Goal: Task Accomplishment & Management: Manage account settings

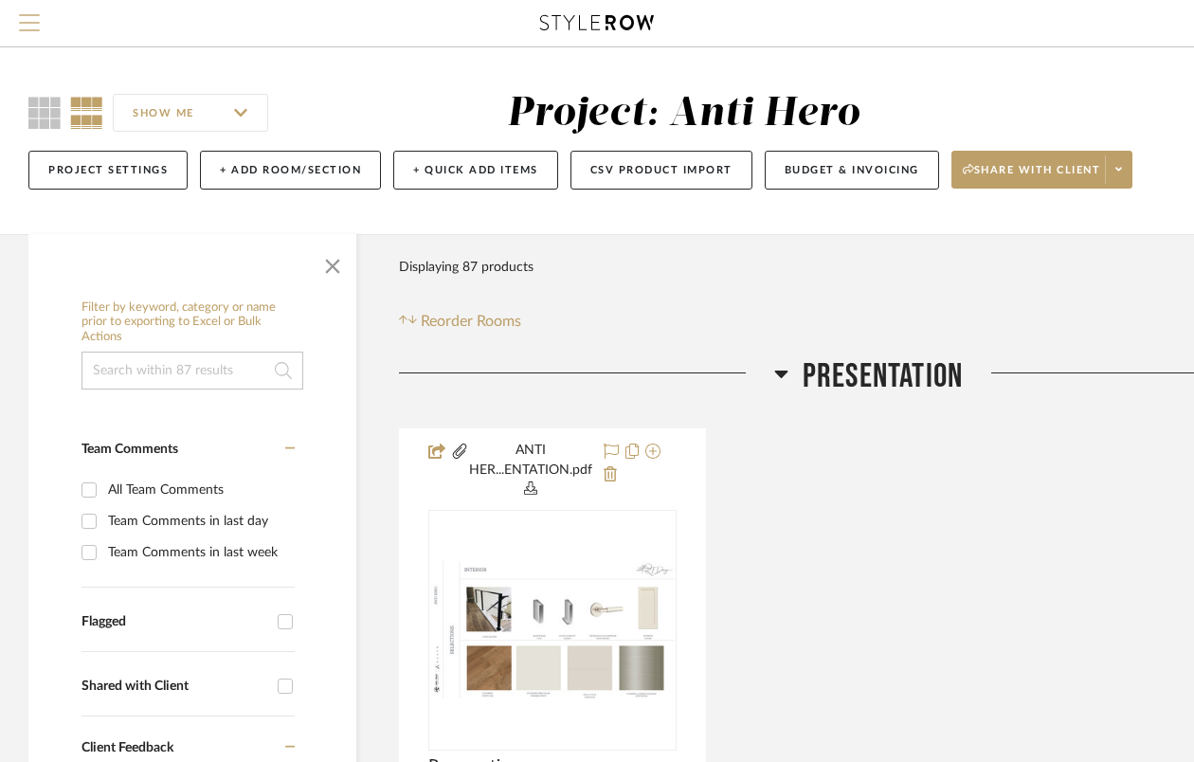
click at [33, 24] on span "Menu" at bounding box center [29, 28] width 21 height 28
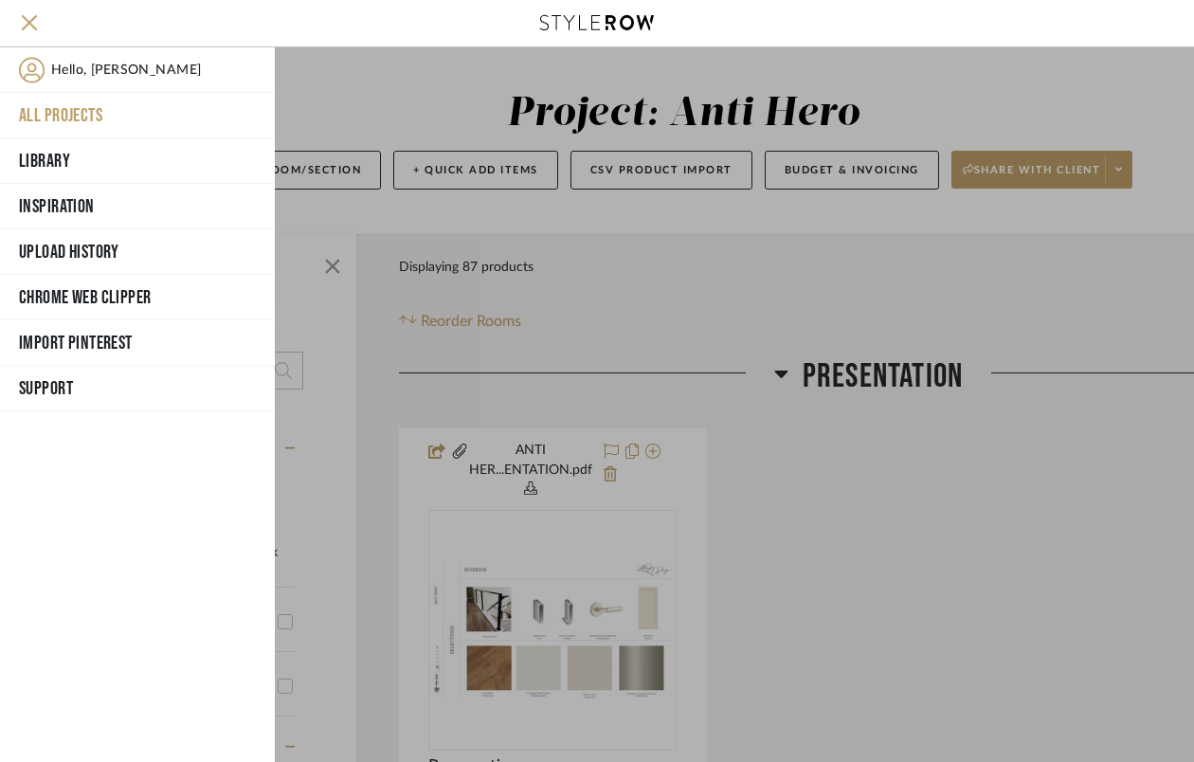
click at [64, 112] on button "All Projects" at bounding box center [137, 115] width 275 height 45
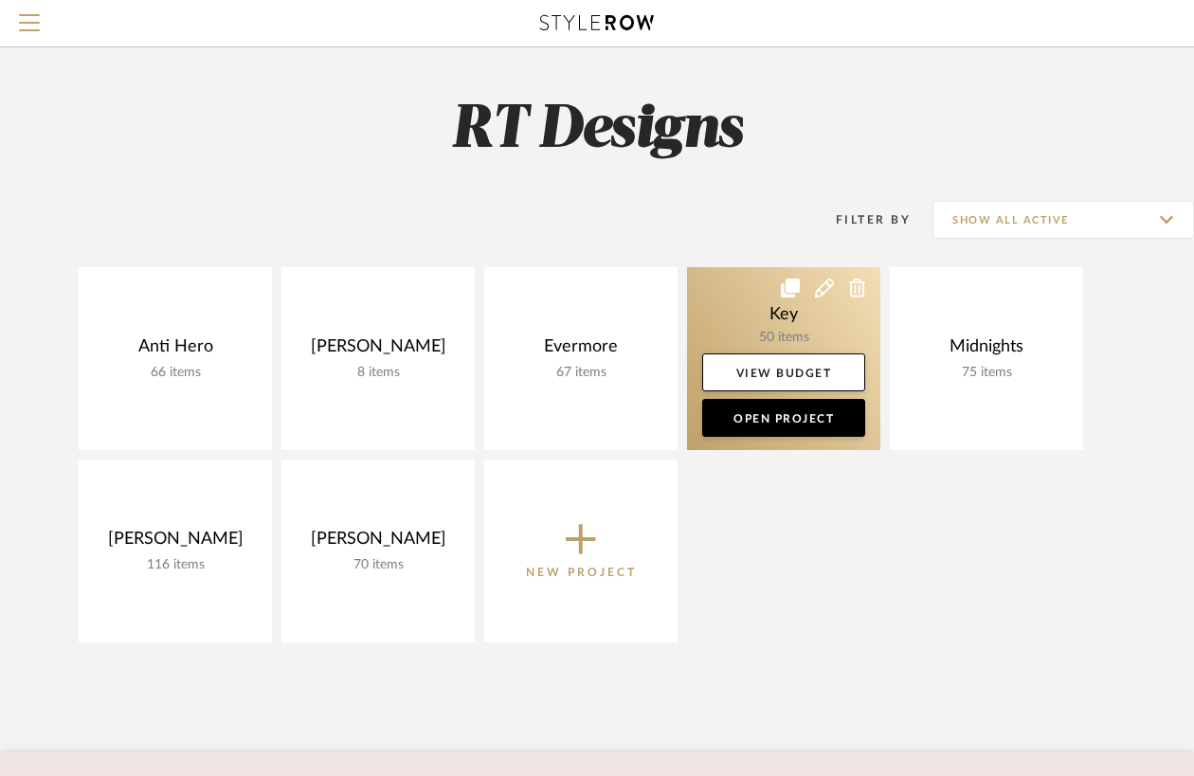
click at [774, 295] on link at bounding box center [783, 358] width 193 height 183
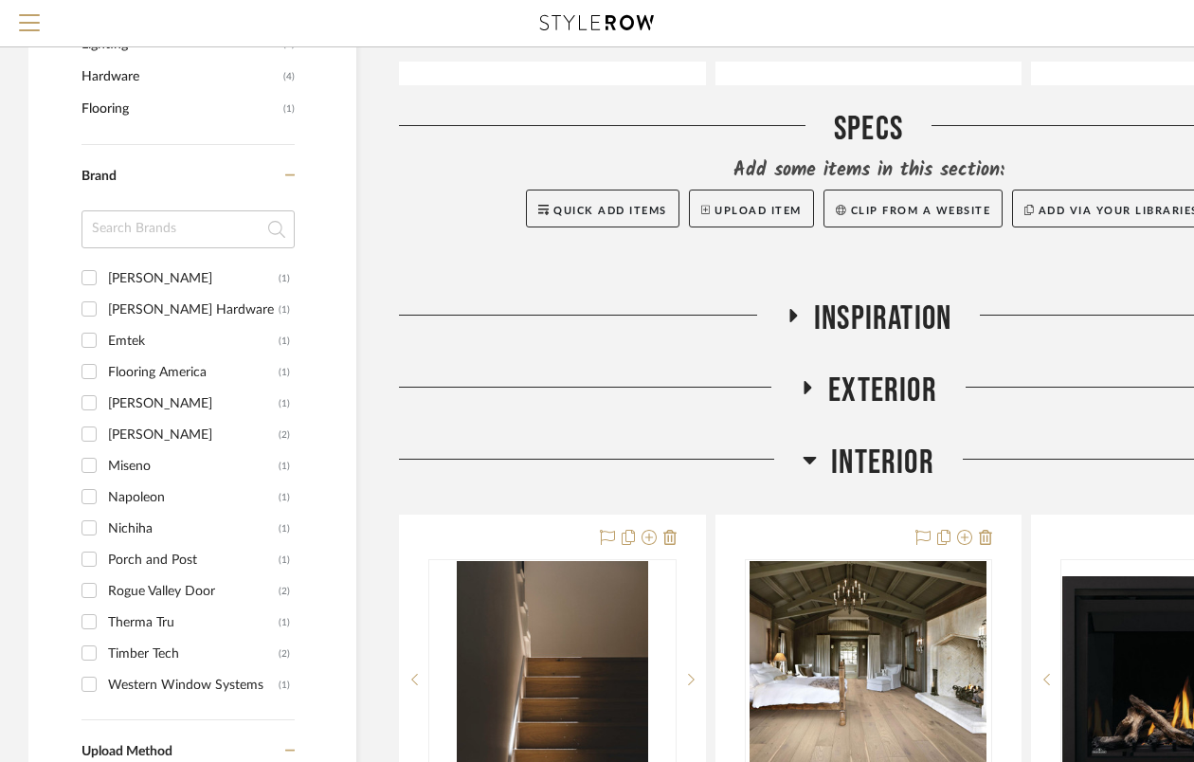
scroll to position [1241, 0]
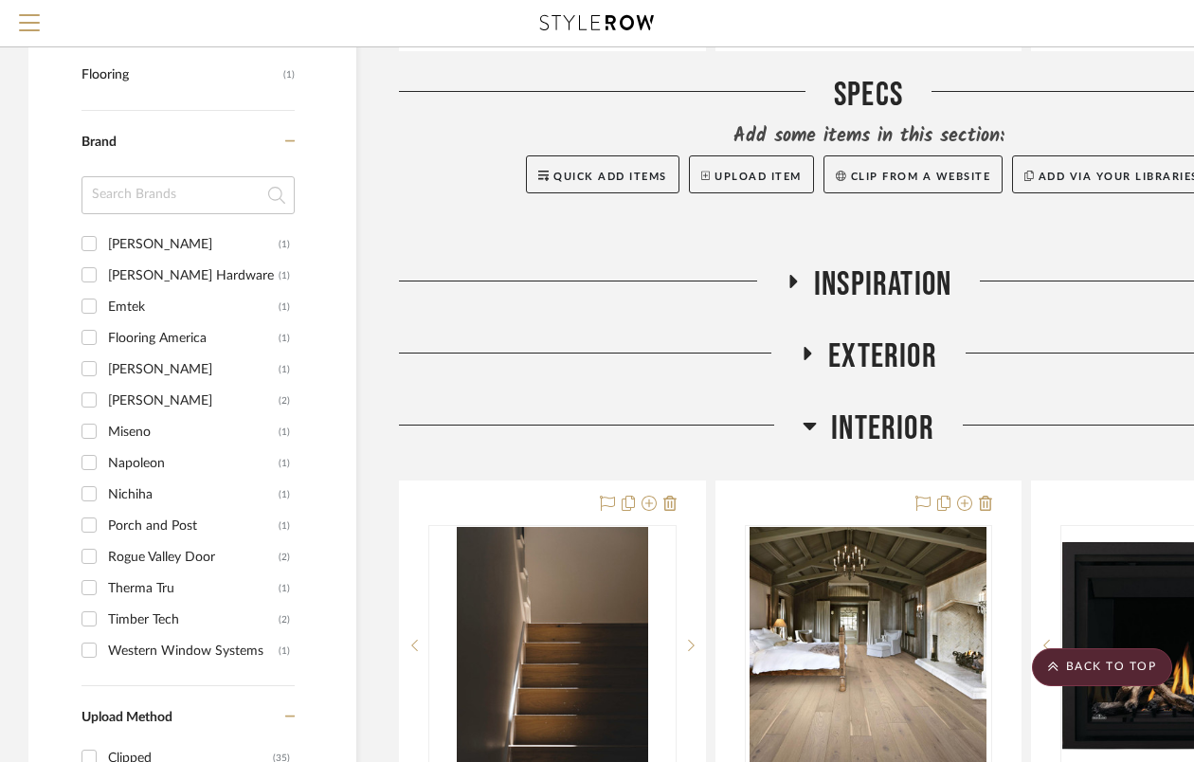
click at [812, 347] on icon at bounding box center [807, 354] width 23 height 14
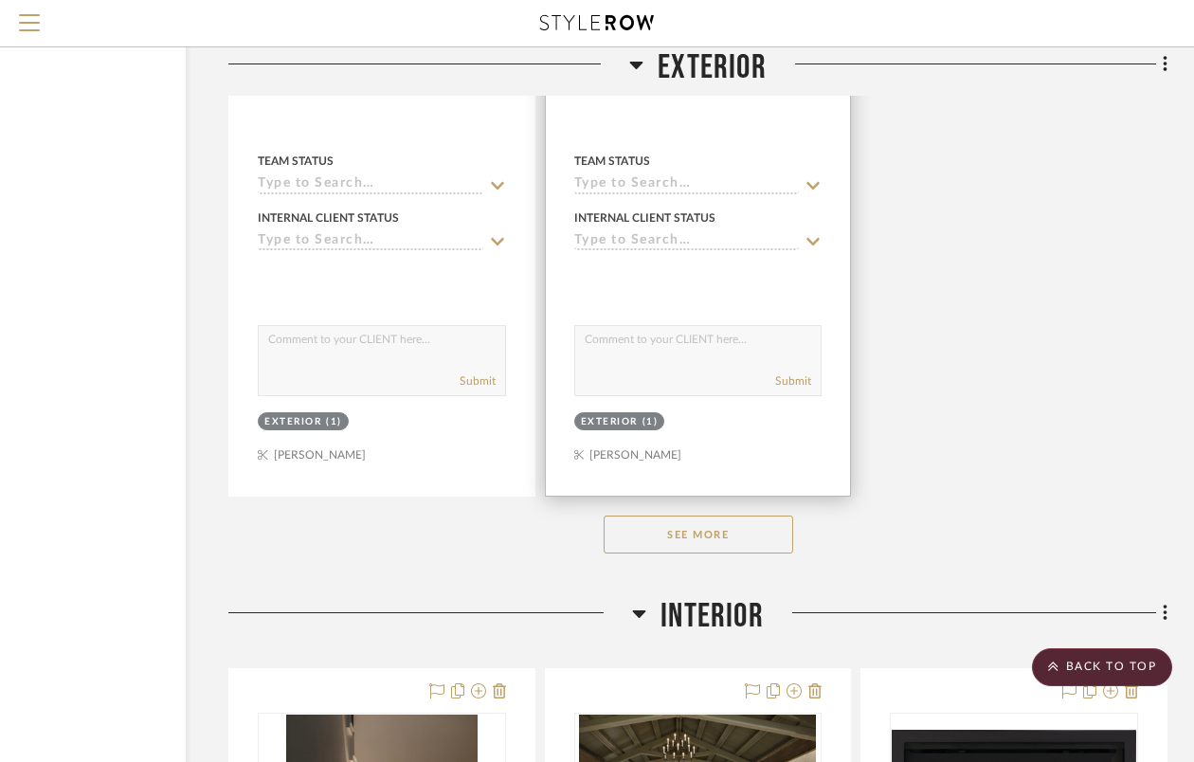
scroll to position [3700, 171]
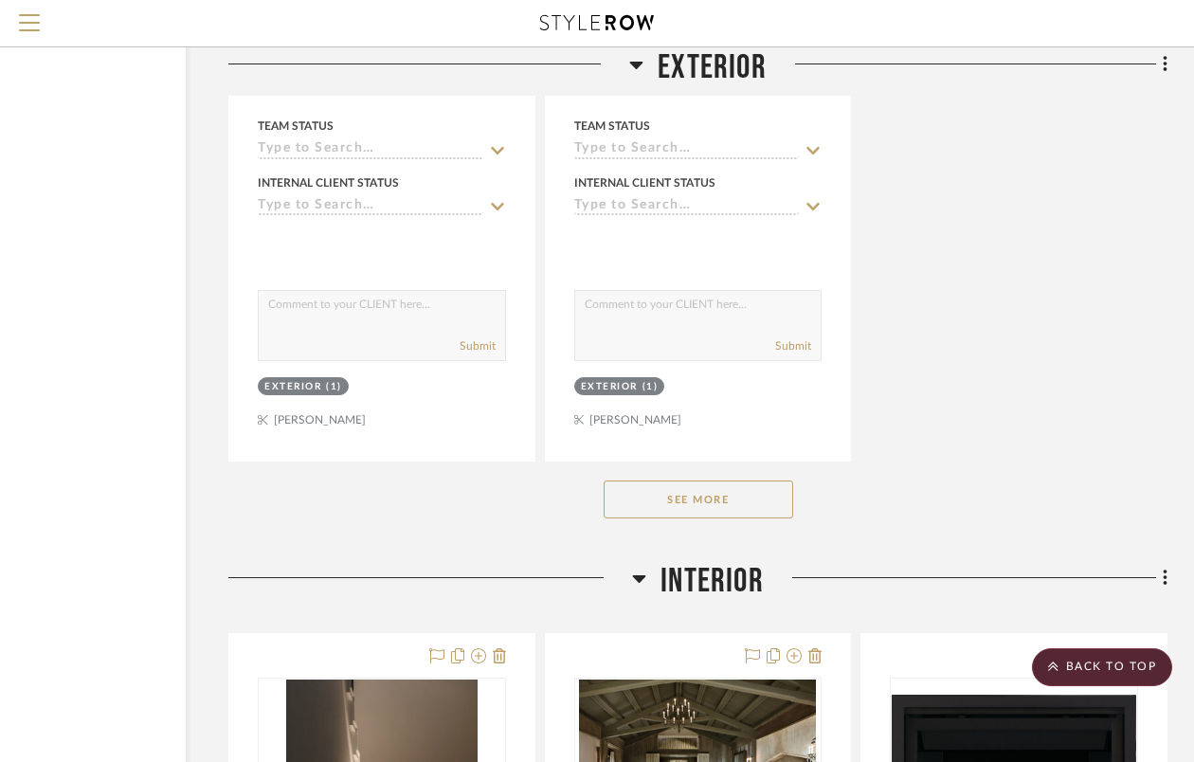
click at [689, 494] on button "See More" at bounding box center [699, 500] width 190 height 38
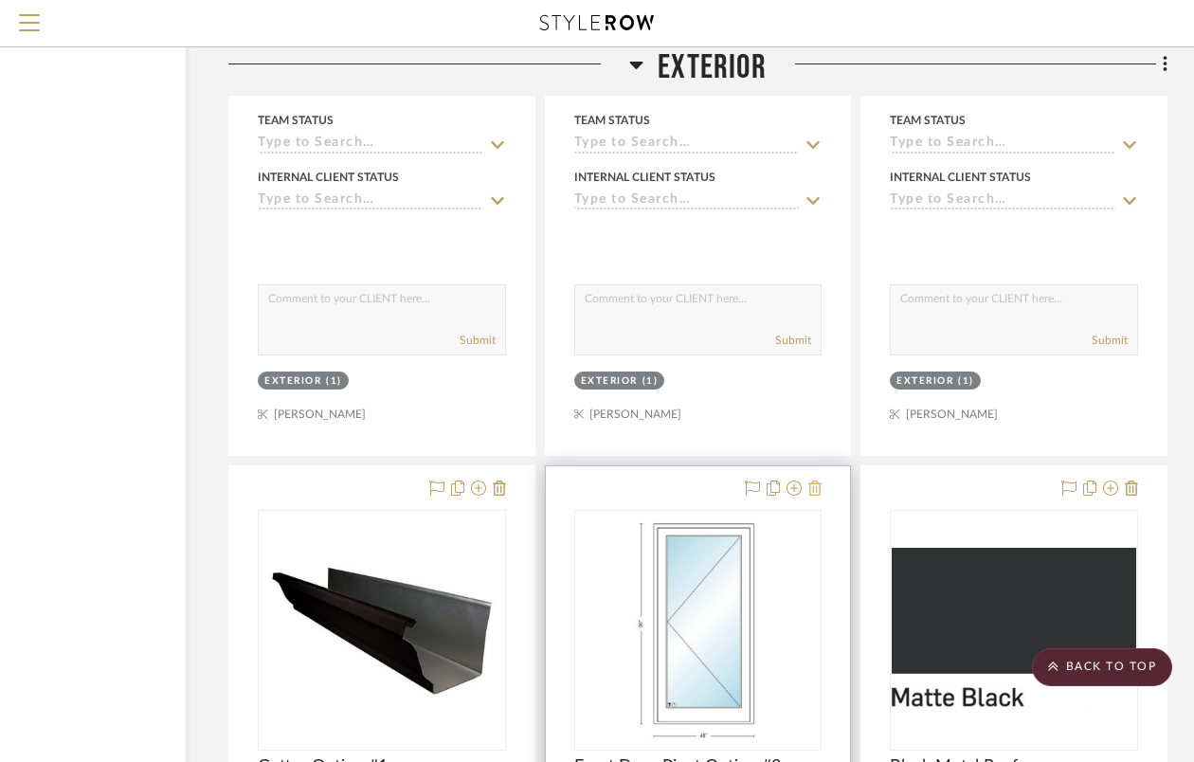
click at [819, 485] on icon at bounding box center [814, 488] width 13 height 15
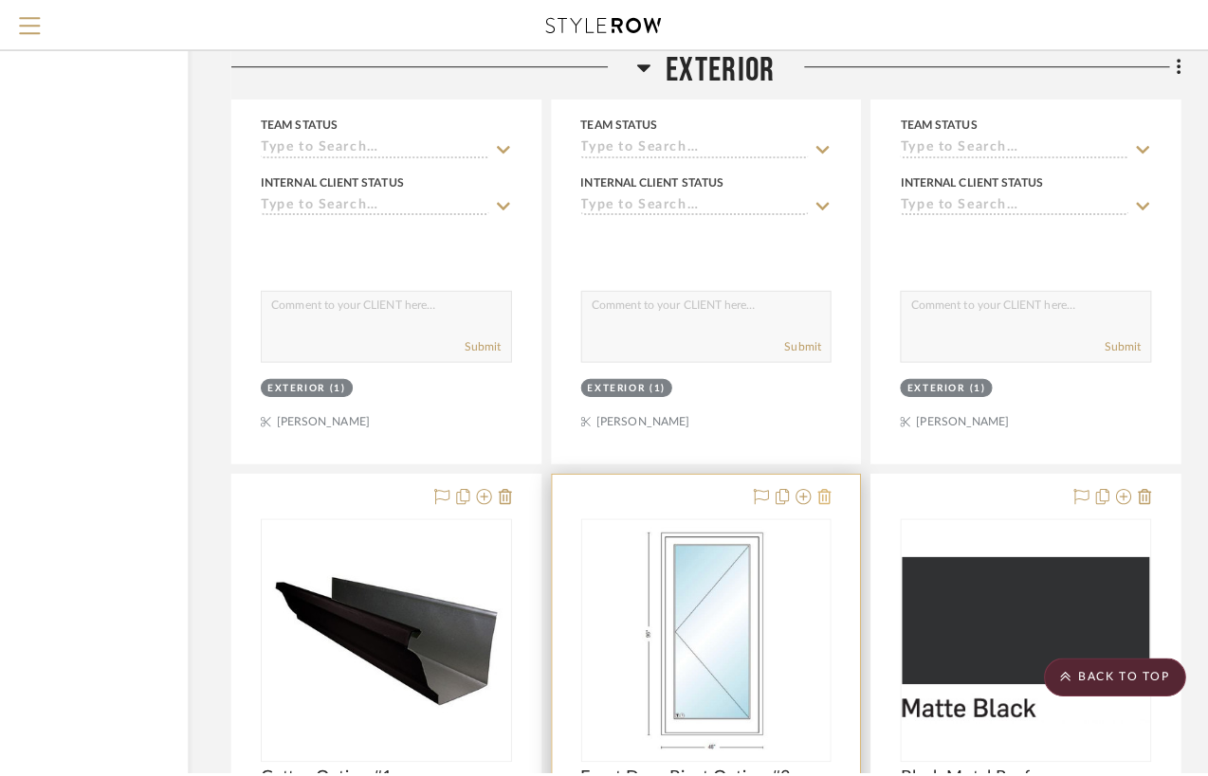
scroll to position [0, 0]
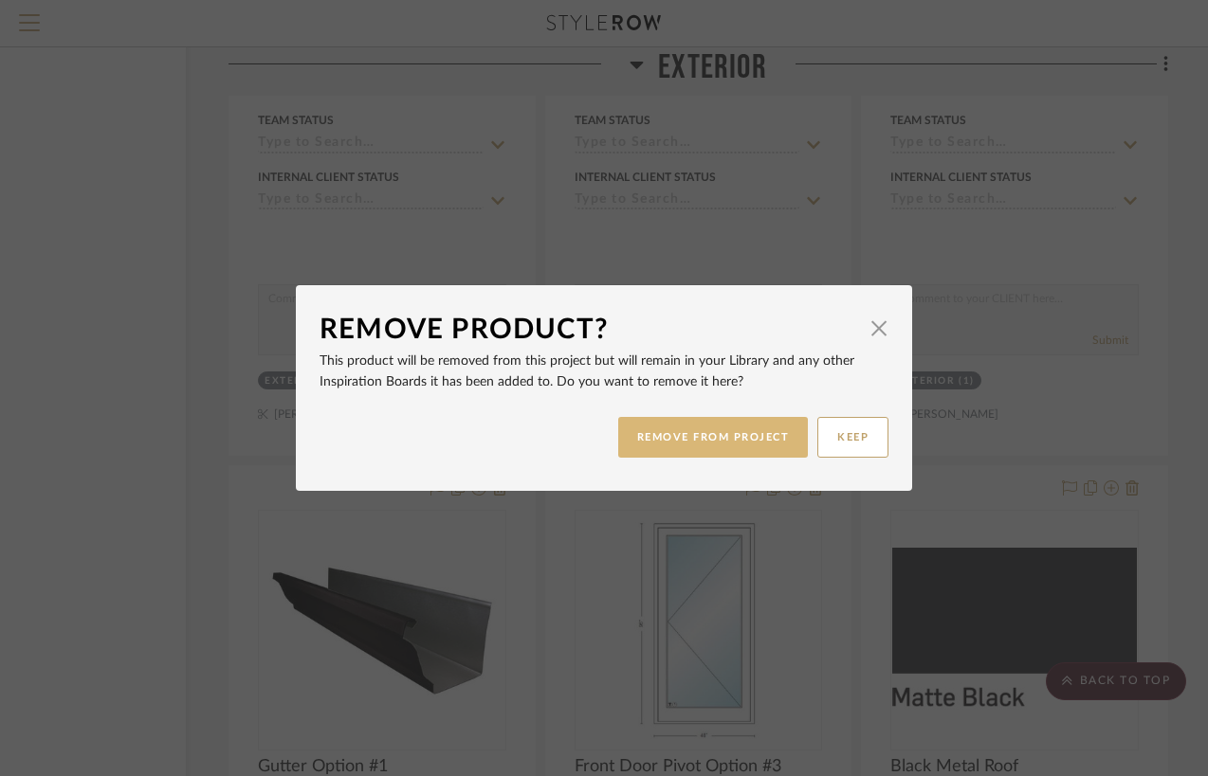
click at [744, 447] on button "REMOVE FROM PROJECT" at bounding box center [713, 437] width 191 height 41
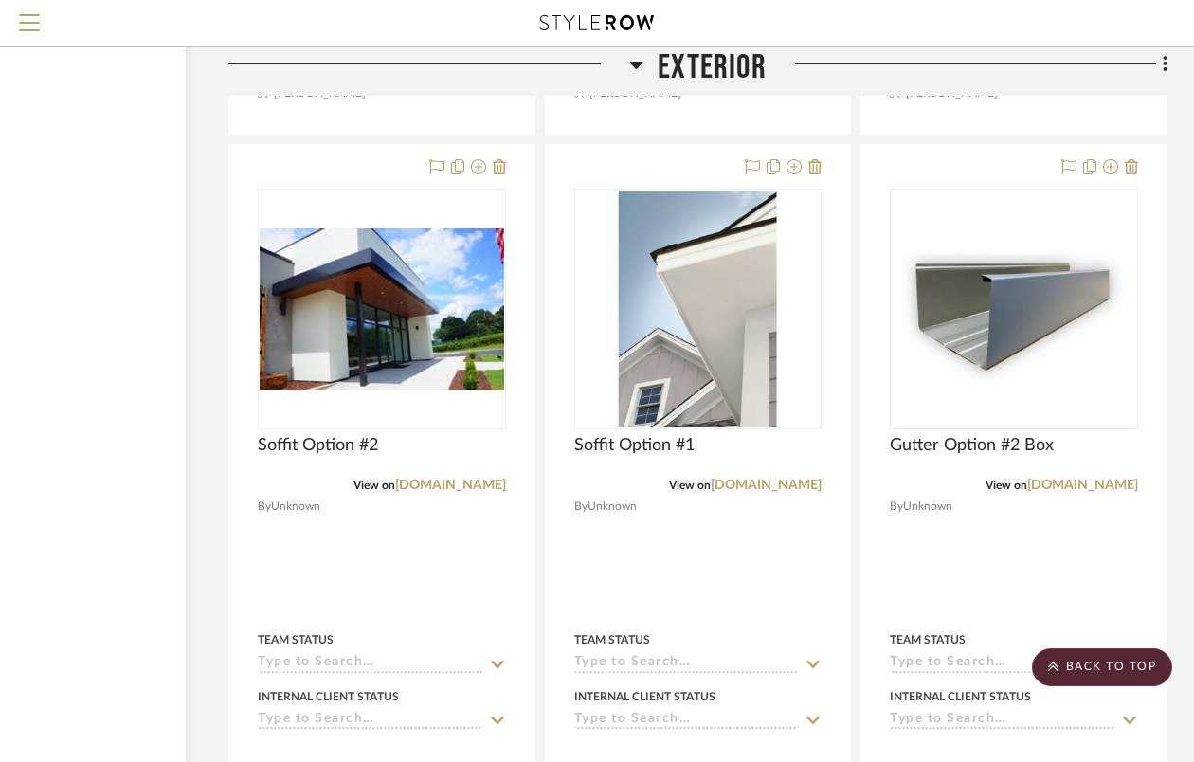
scroll to position [3185, 171]
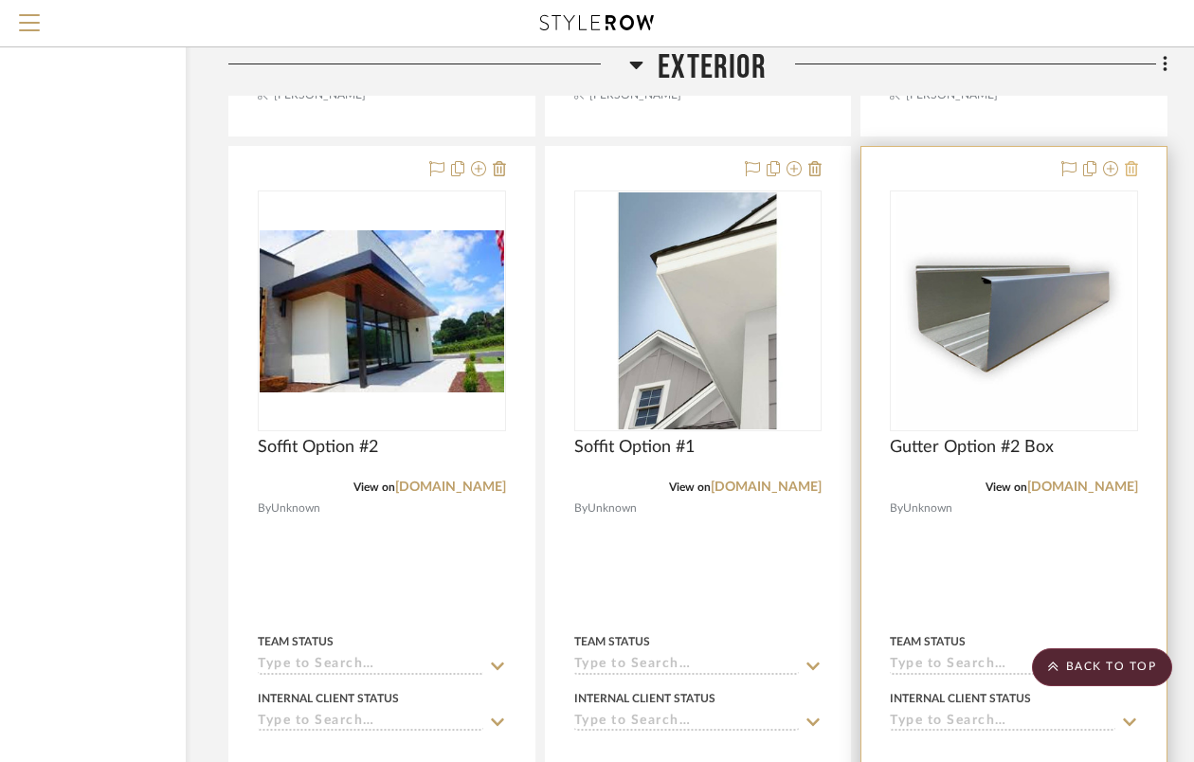
click at [1132, 162] on icon at bounding box center [1131, 168] width 13 height 15
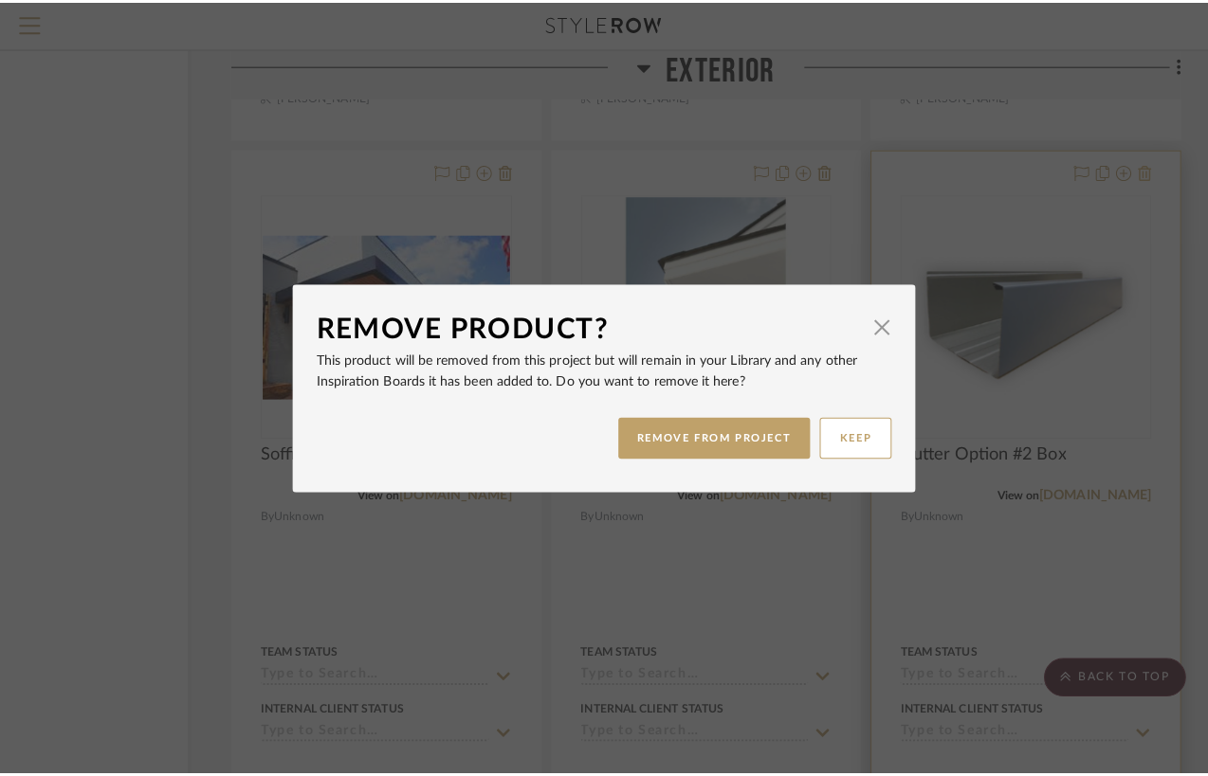
scroll to position [0, 0]
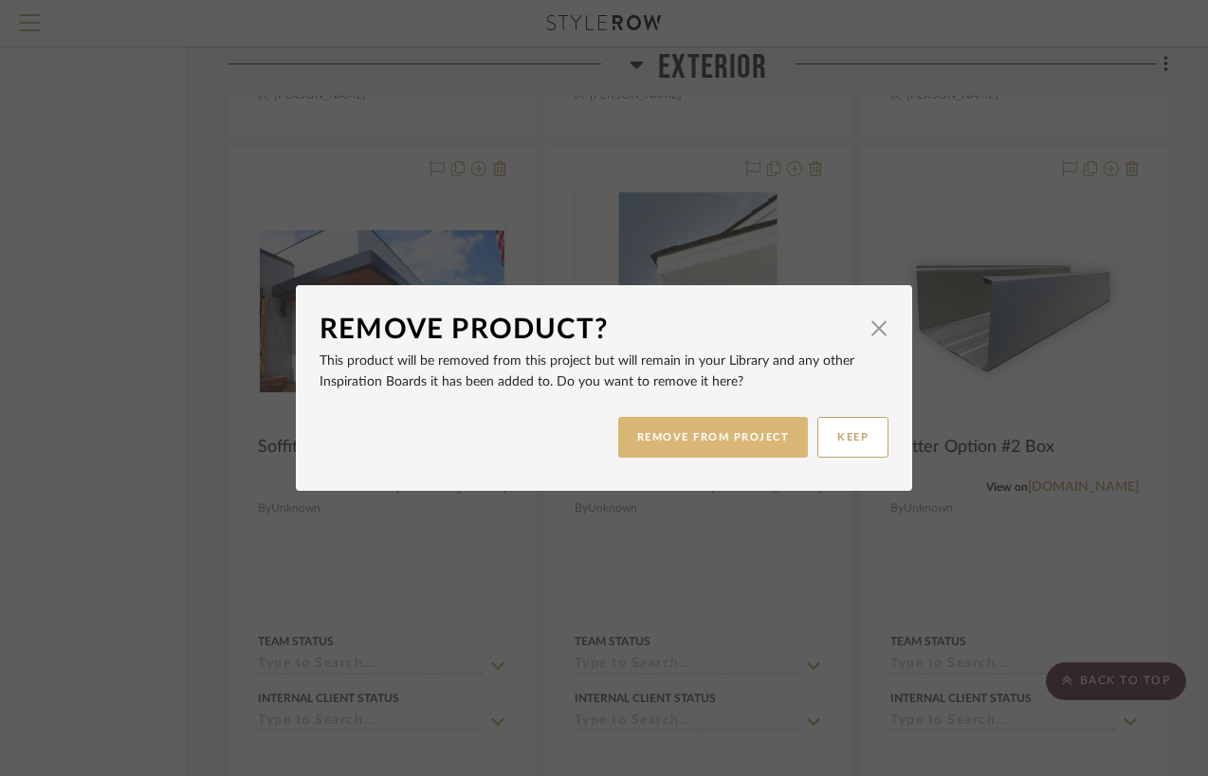
click at [731, 444] on button "REMOVE FROM PROJECT" at bounding box center [713, 437] width 191 height 41
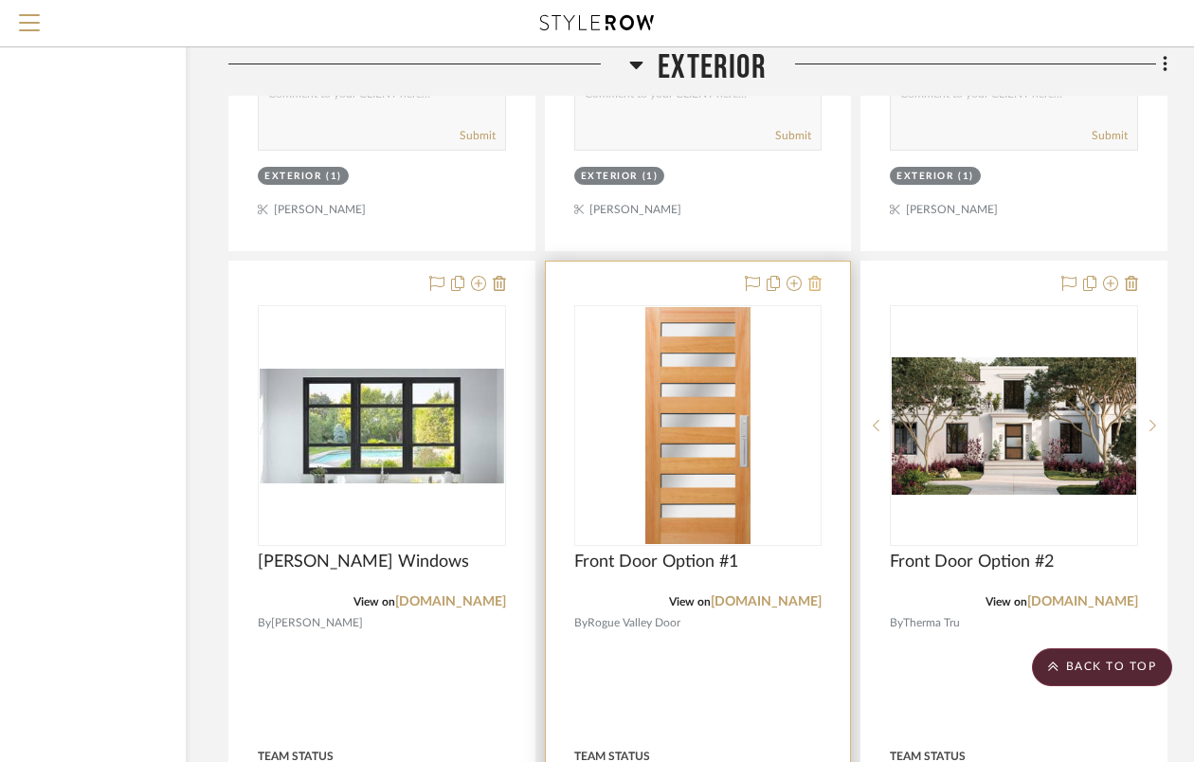
click at [817, 281] on icon at bounding box center [814, 283] width 13 height 15
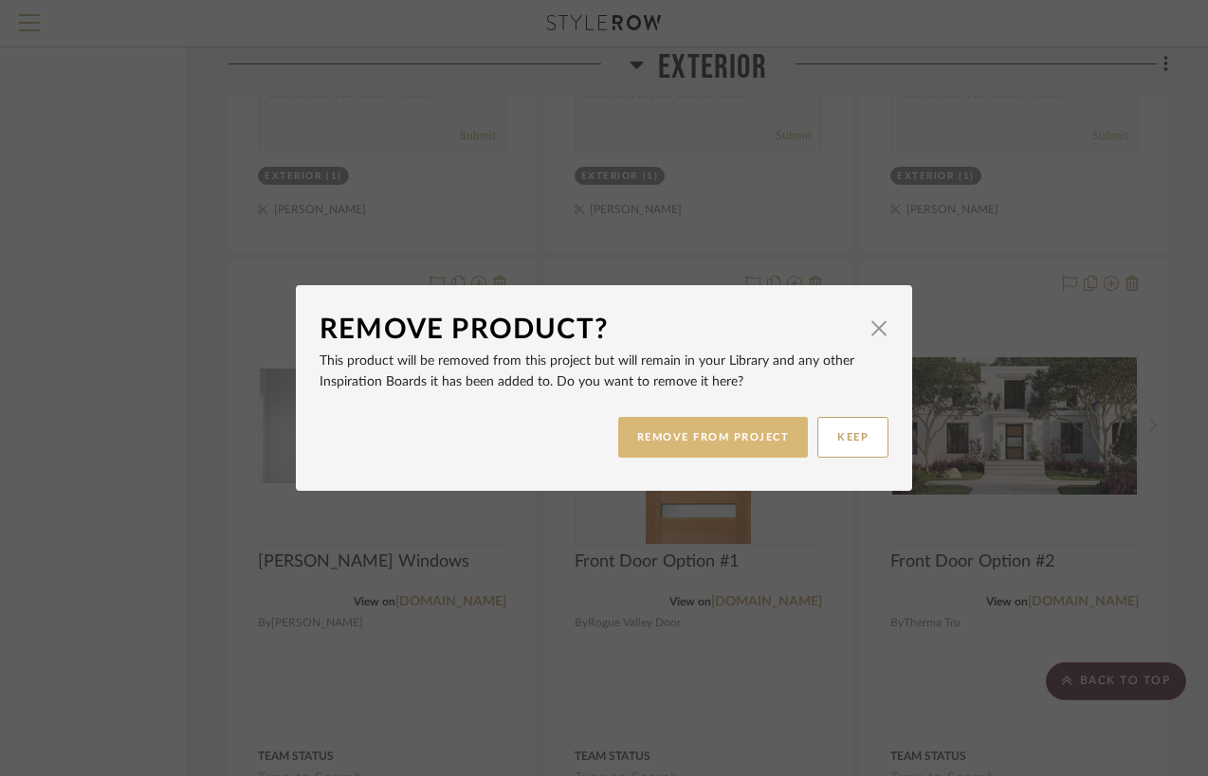
click at [693, 437] on button "REMOVE FROM PROJECT" at bounding box center [713, 437] width 191 height 41
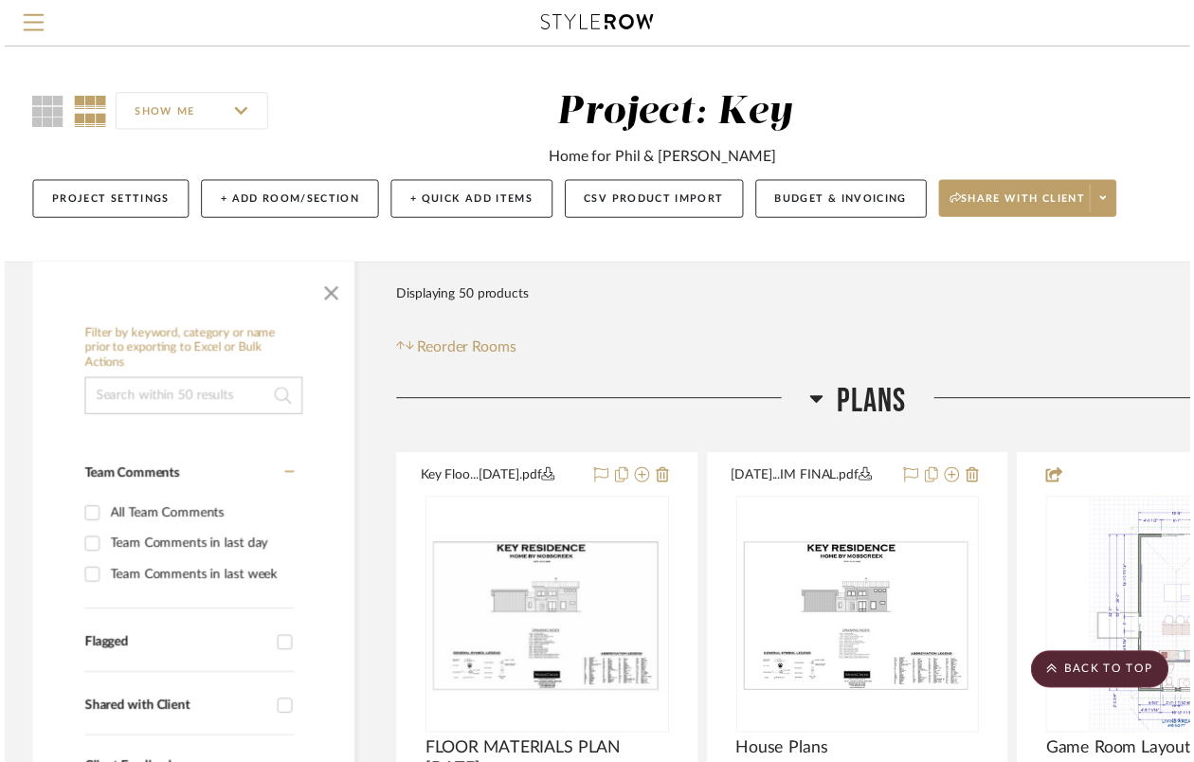
scroll to position [4751, 171]
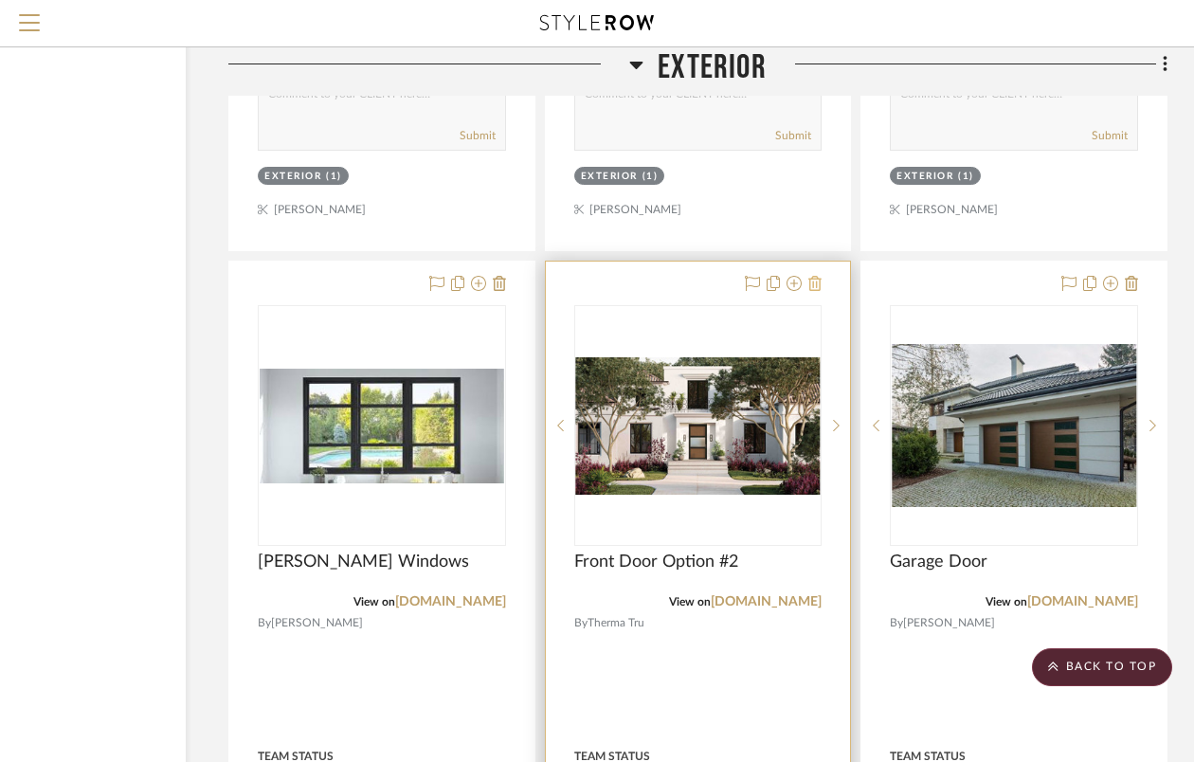
click at [820, 280] on icon at bounding box center [814, 283] width 13 height 15
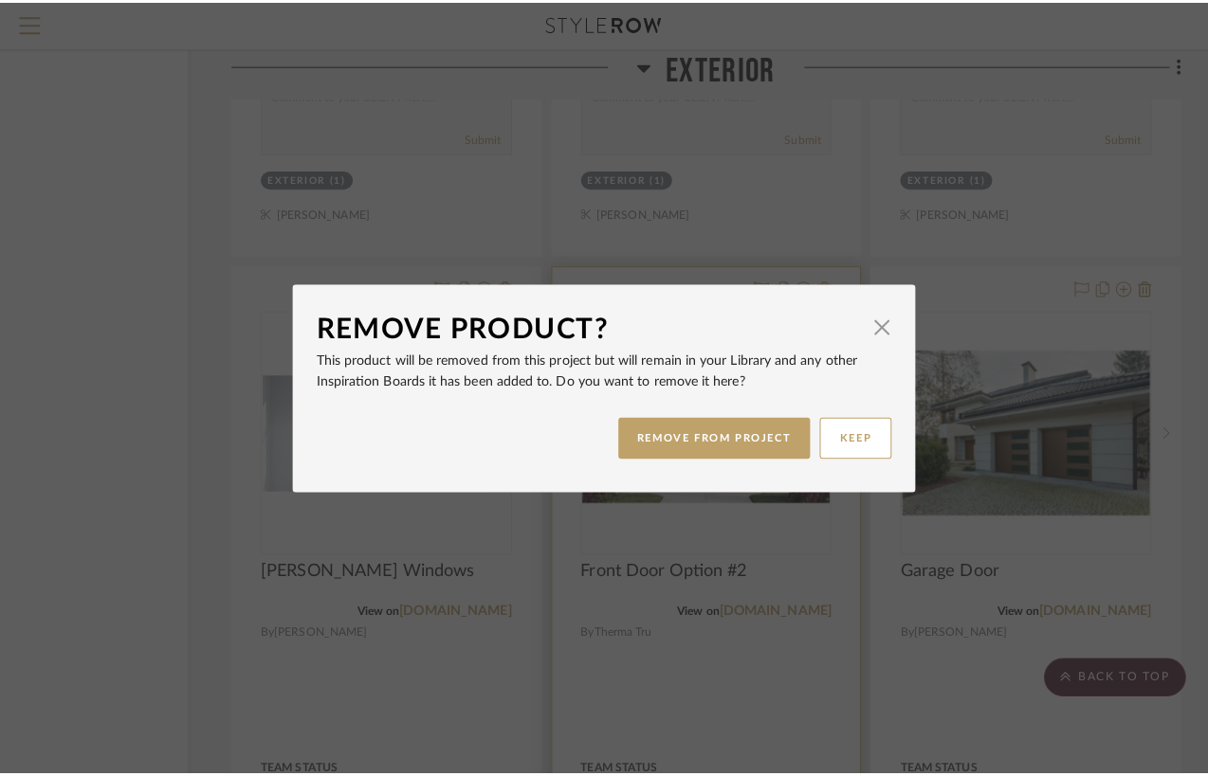
scroll to position [0, 0]
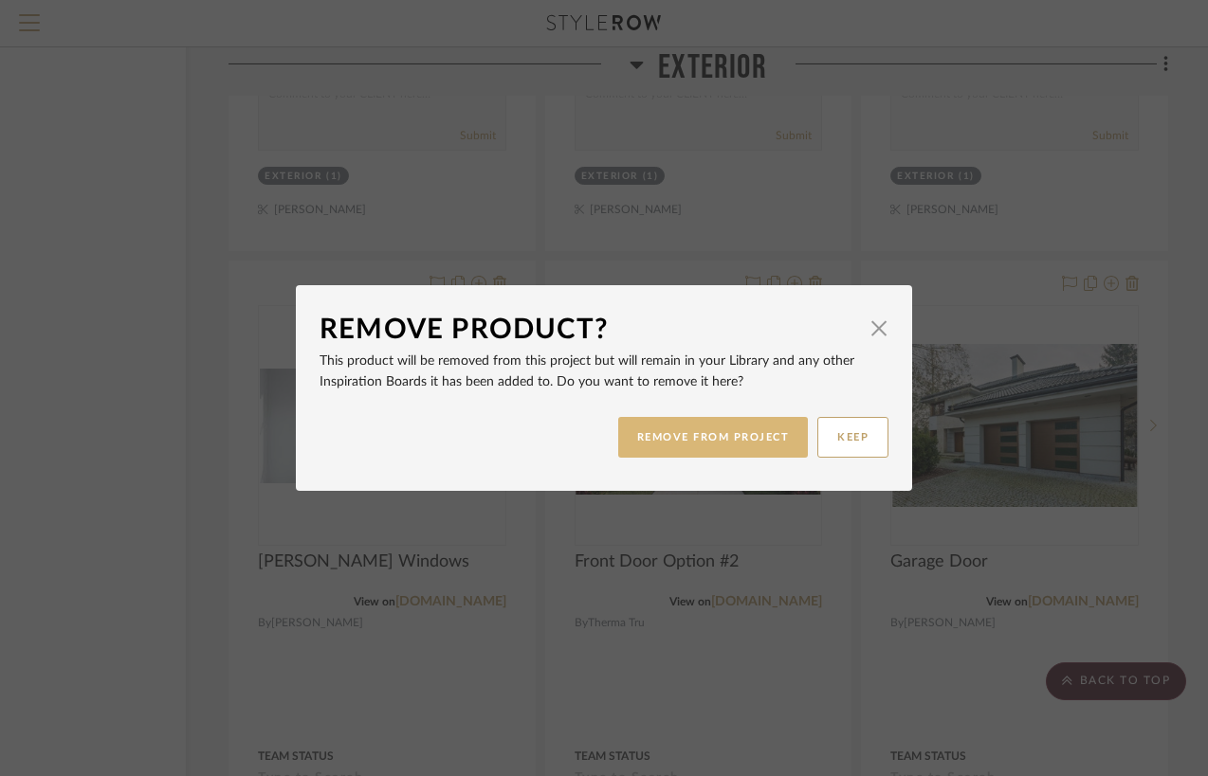
click at [712, 432] on button "REMOVE FROM PROJECT" at bounding box center [713, 437] width 191 height 41
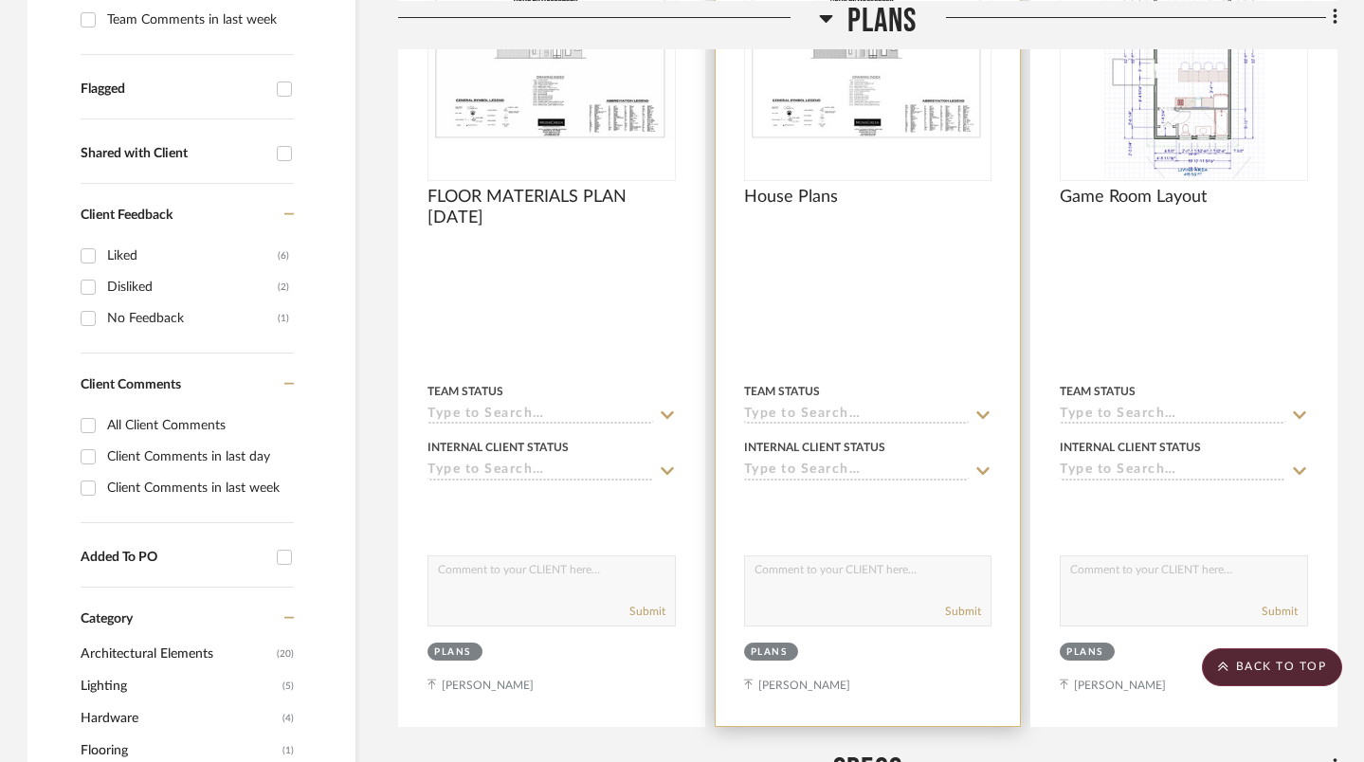
scroll to position [0, 1]
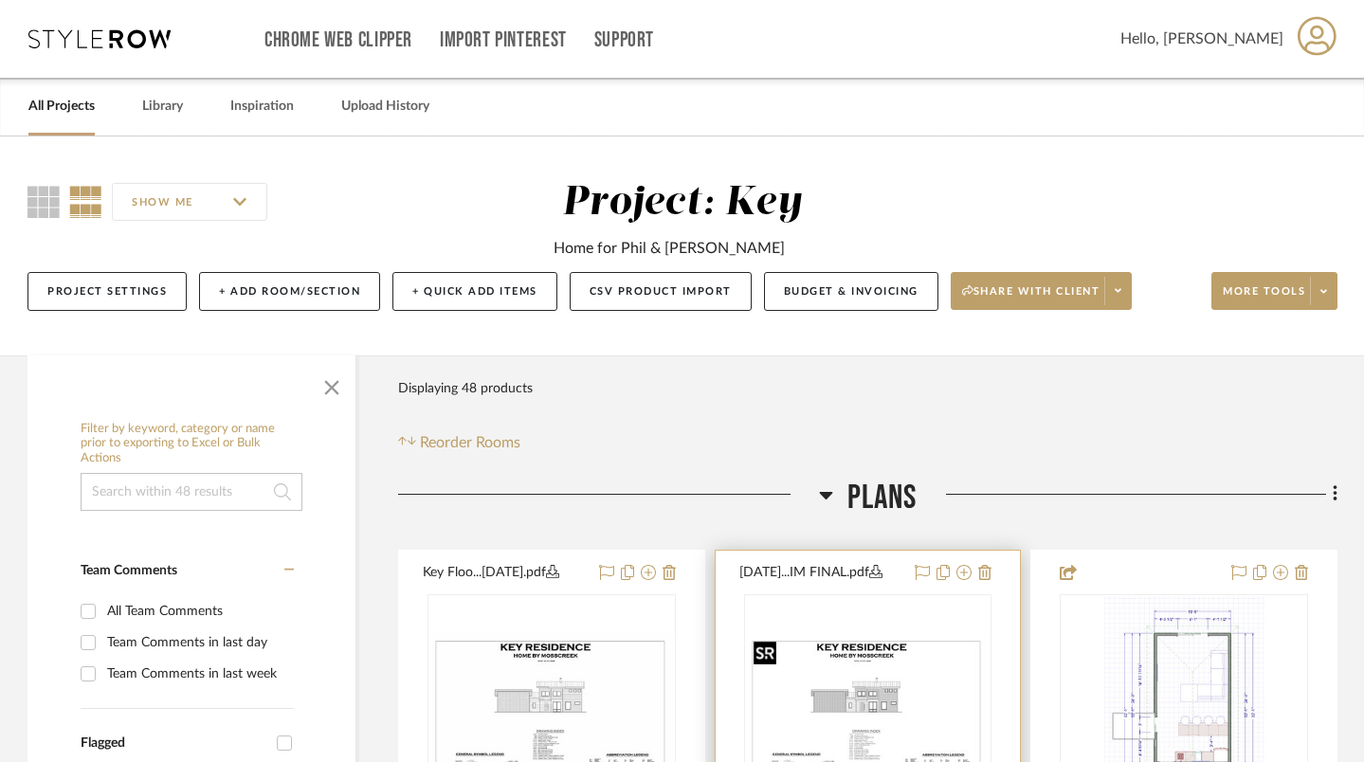
click at [849, 684] on img "0" at bounding box center [868, 714] width 245 height 163
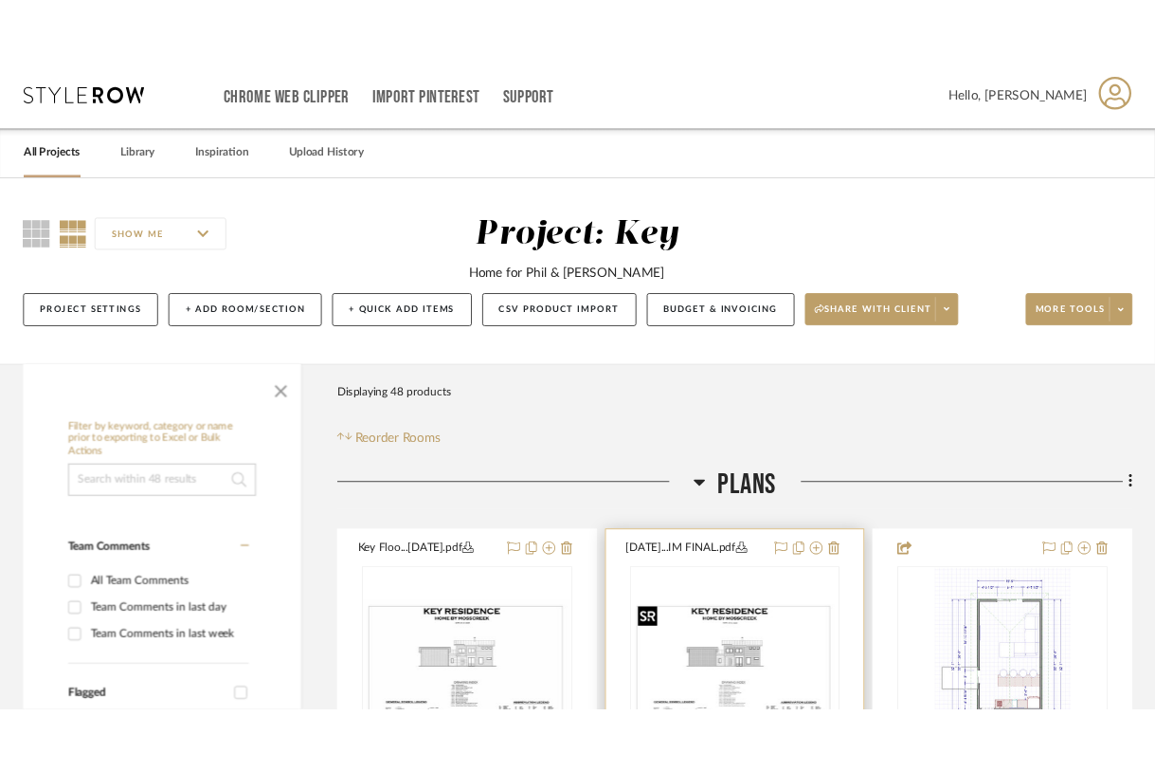
scroll to position [0, 0]
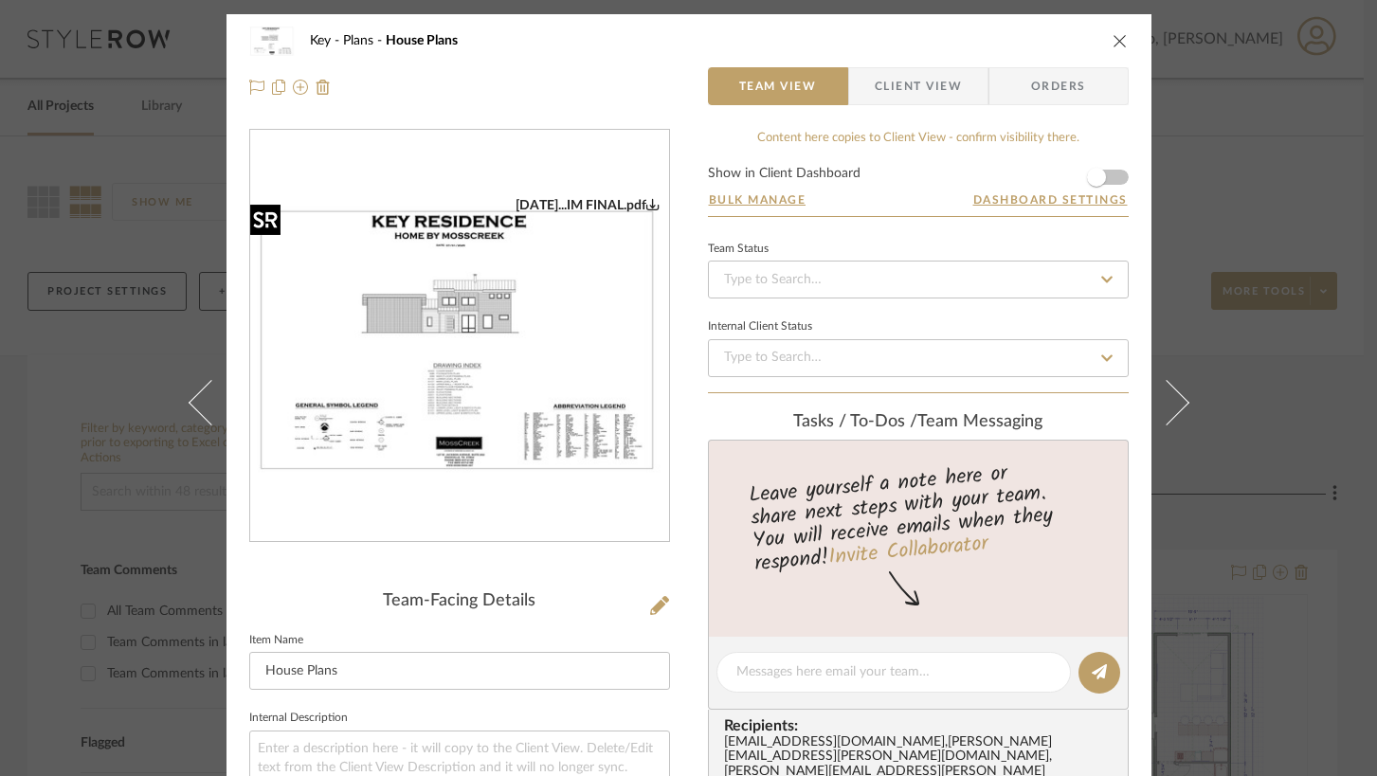
click at [529, 365] on img "0" at bounding box center [459, 337] width 419 height 280
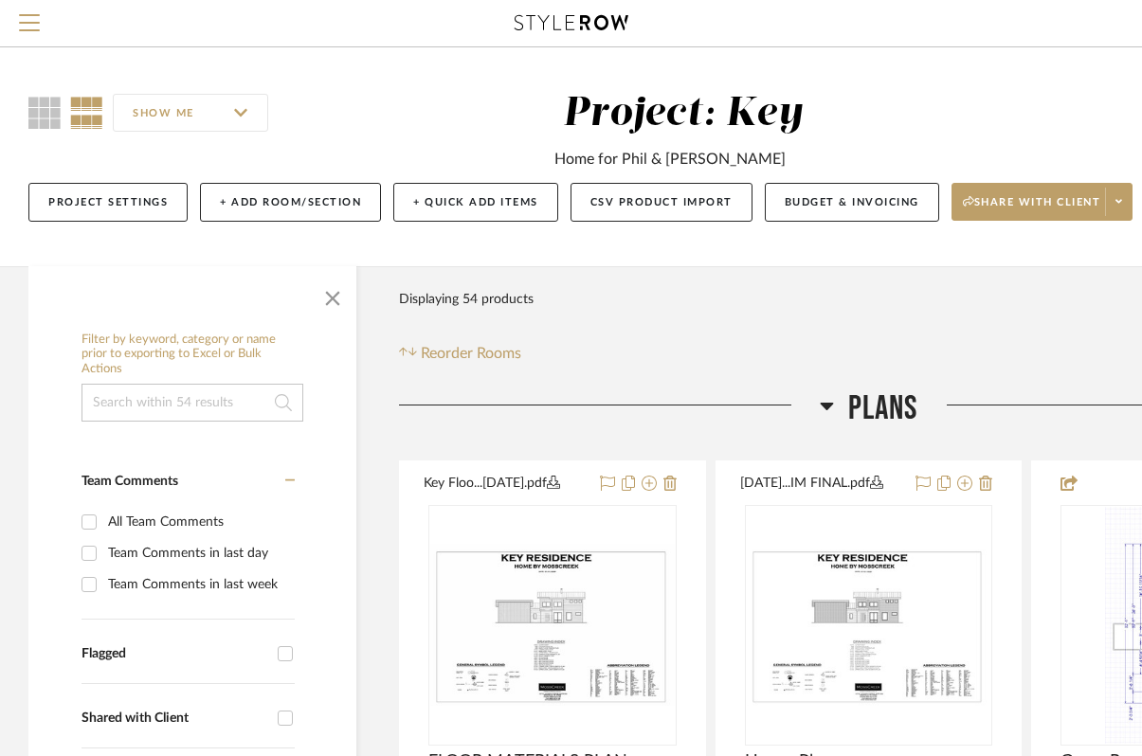
click at [817, 401] on div at bounding box center [609, 413] width 421 height 48
click at [826, 406] on icon at bounding box center [826, 407] width 13 height 8
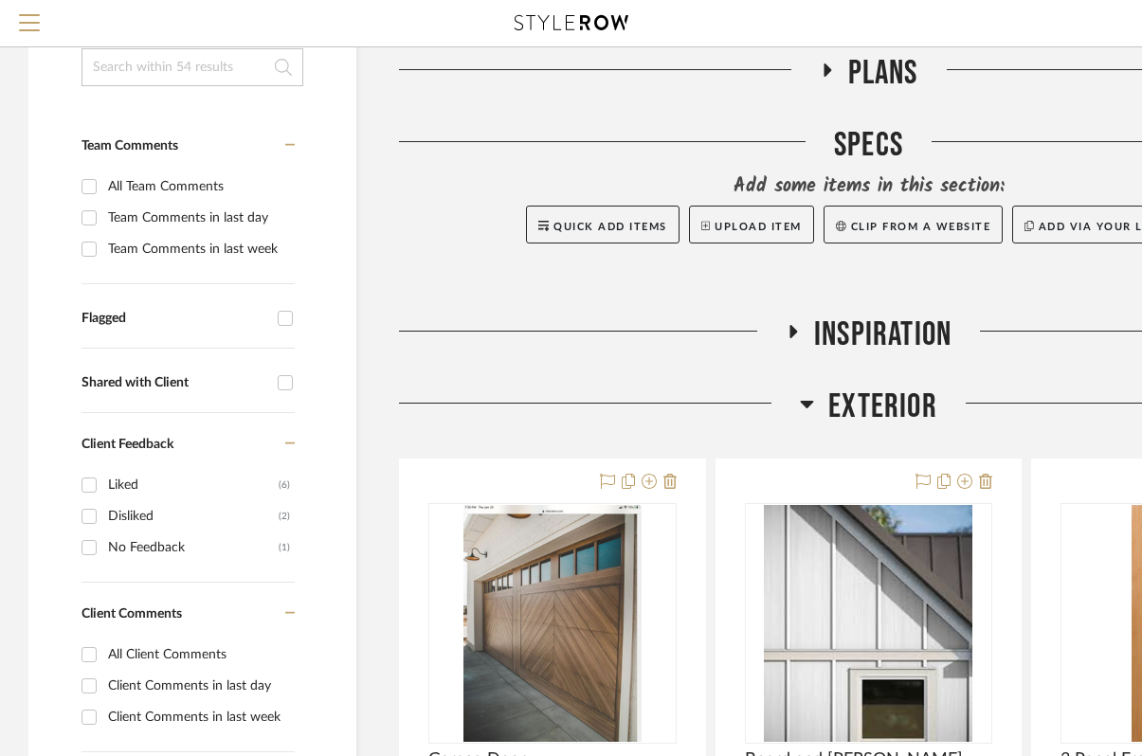
scroll to position [364, 0]
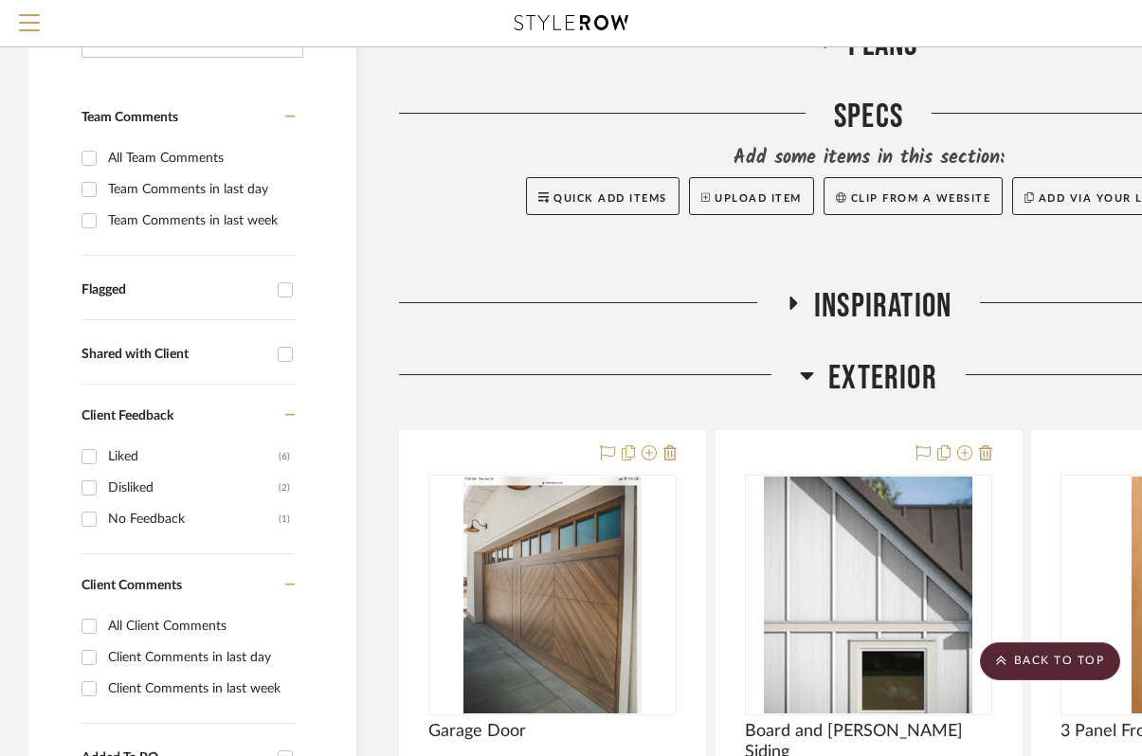
click at [800, 378] on div "Exterior" at bounding box center [868, 382] width 939 height 48
click at [810, 372] on icon at bounding box center [807, 376] width 13 height 8
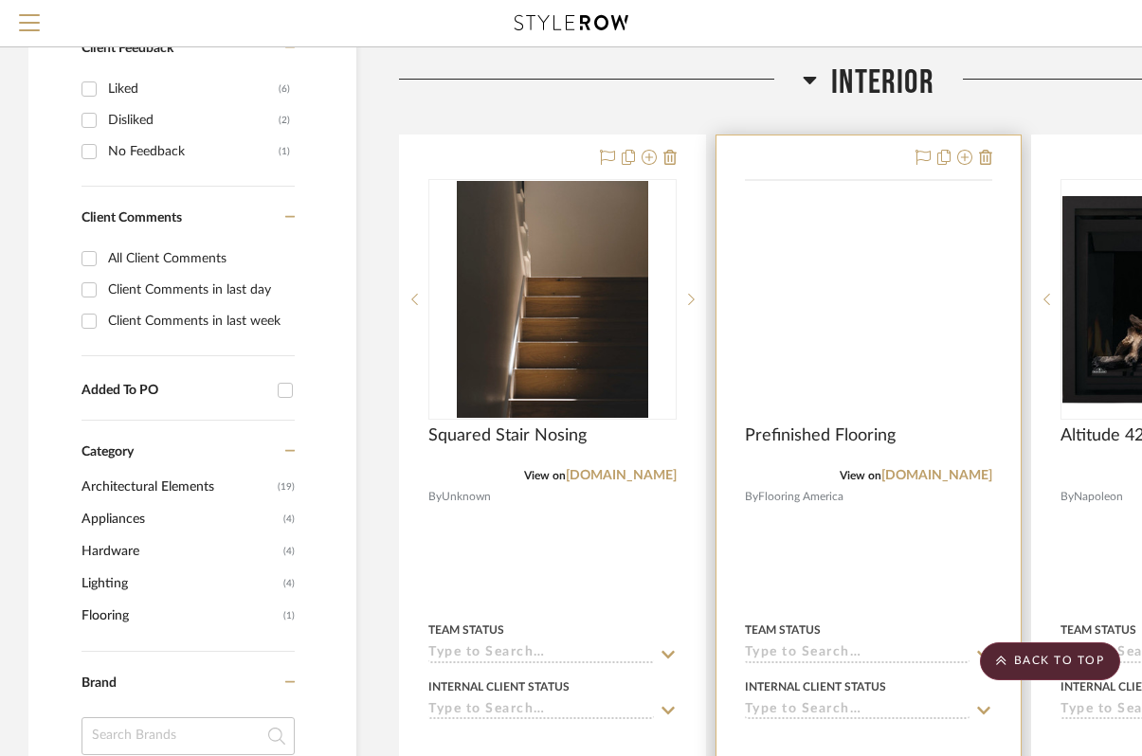
scroll to position [746, 0]
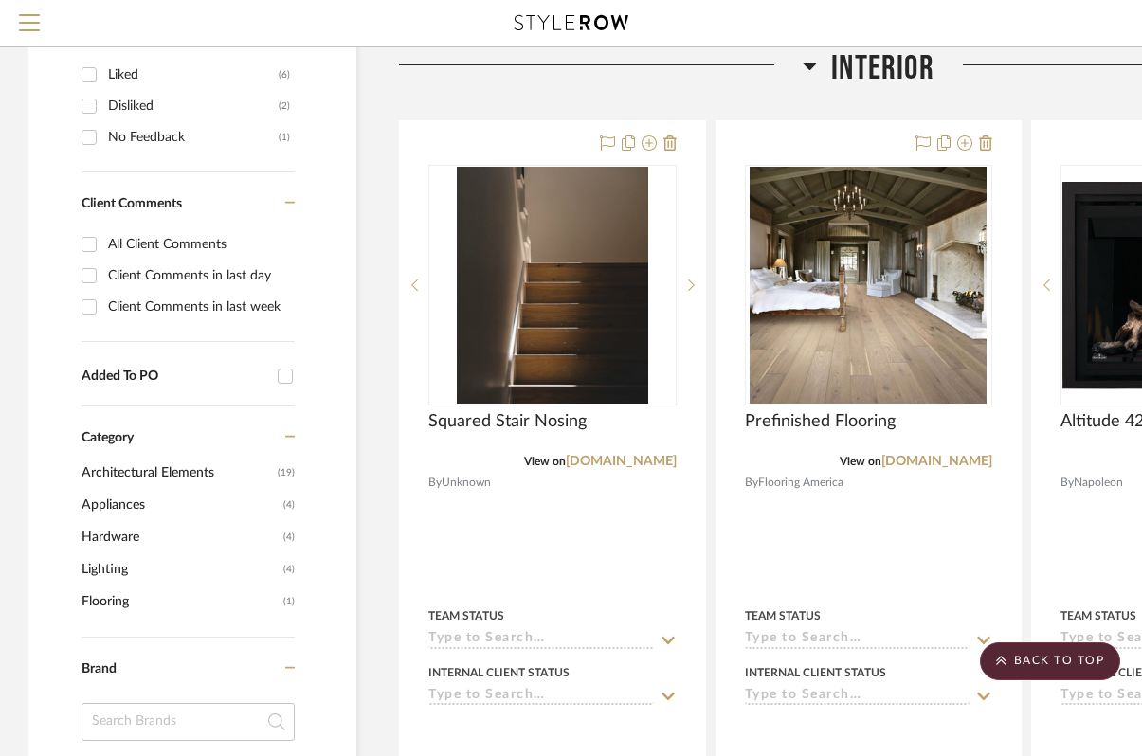
click at [811, 68] on icon at bounding box center [810, 65] width 14 height 23
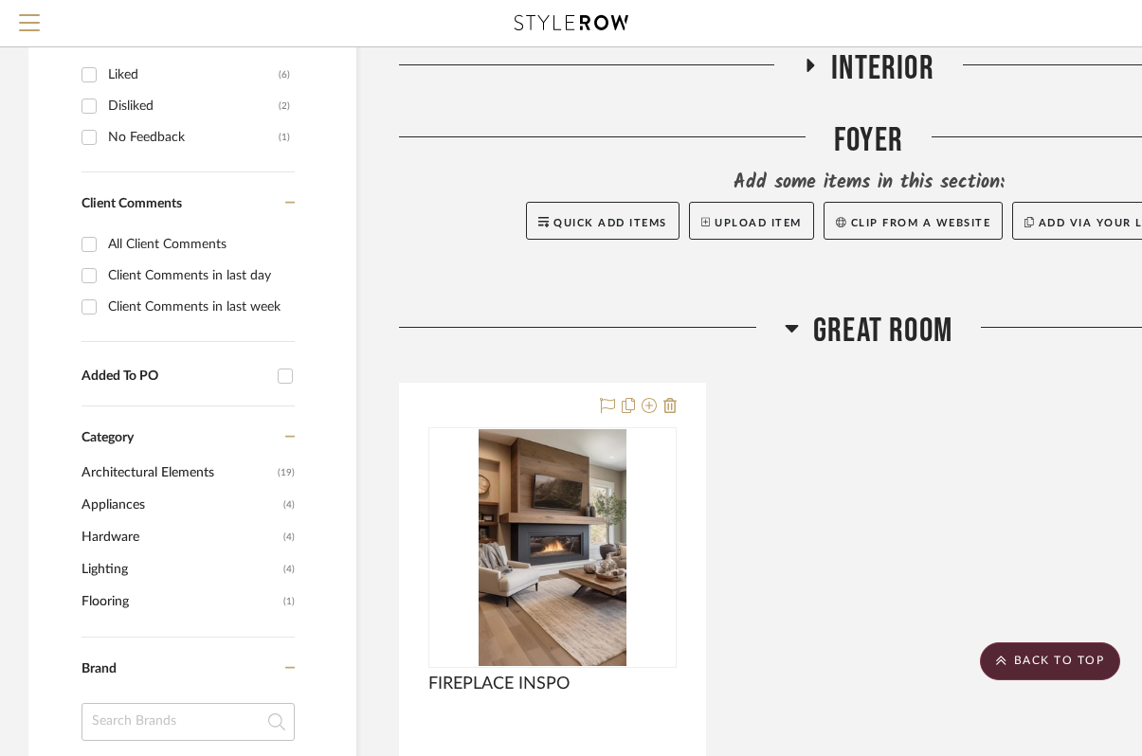
click at [799, 334] on h3 "Great Room" at bounding box center [869, 331] width 168 height 41
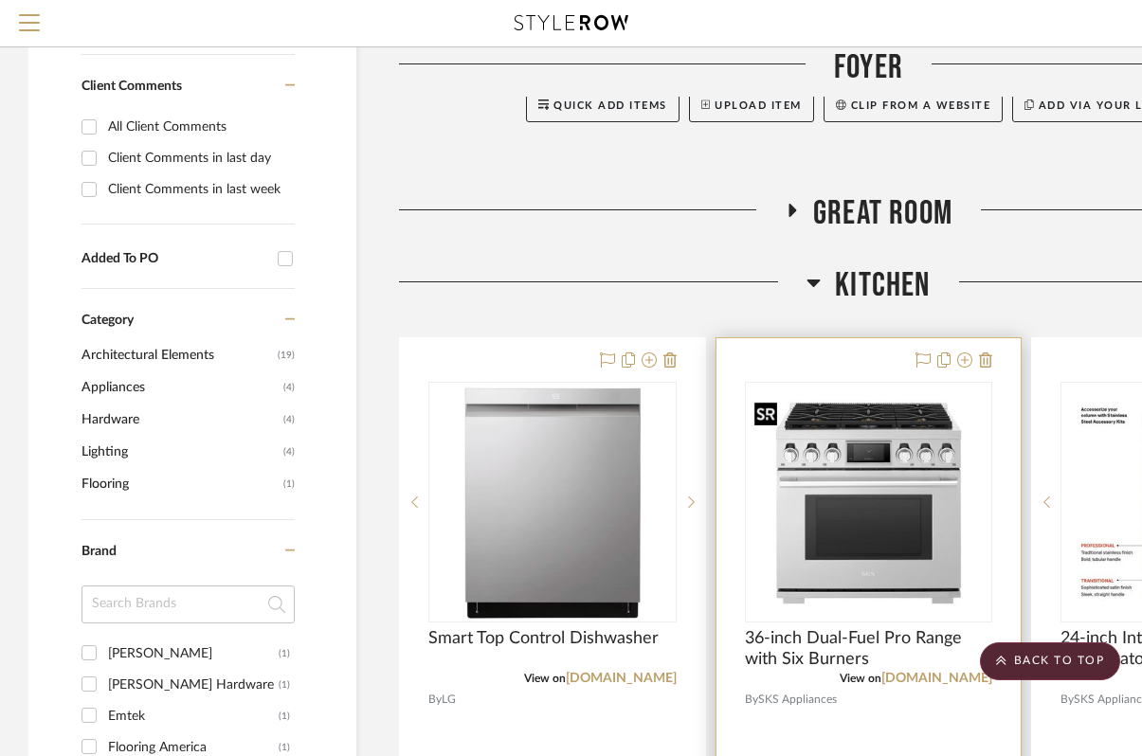
scroll to position [947, 0]
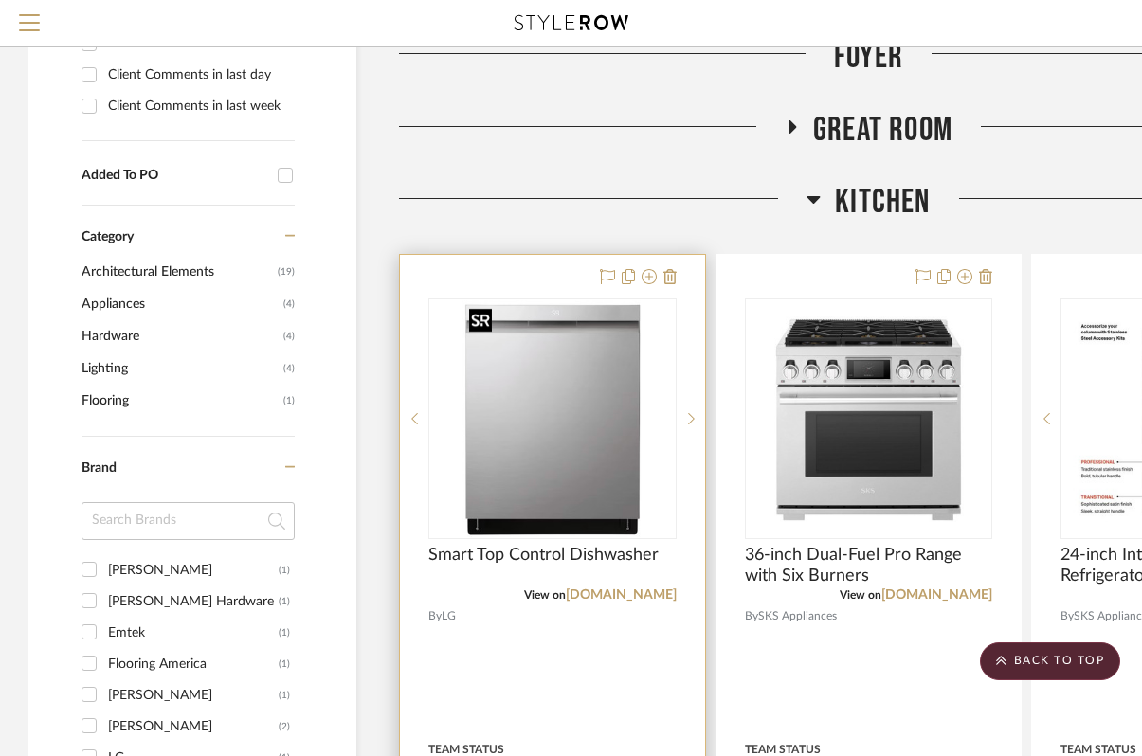
click at [561, 410] on div at bounding box center [552, 419] width 248 height 241
click at [521, 462] on img "0" at bounding box center [552, 418] width 181 height 237
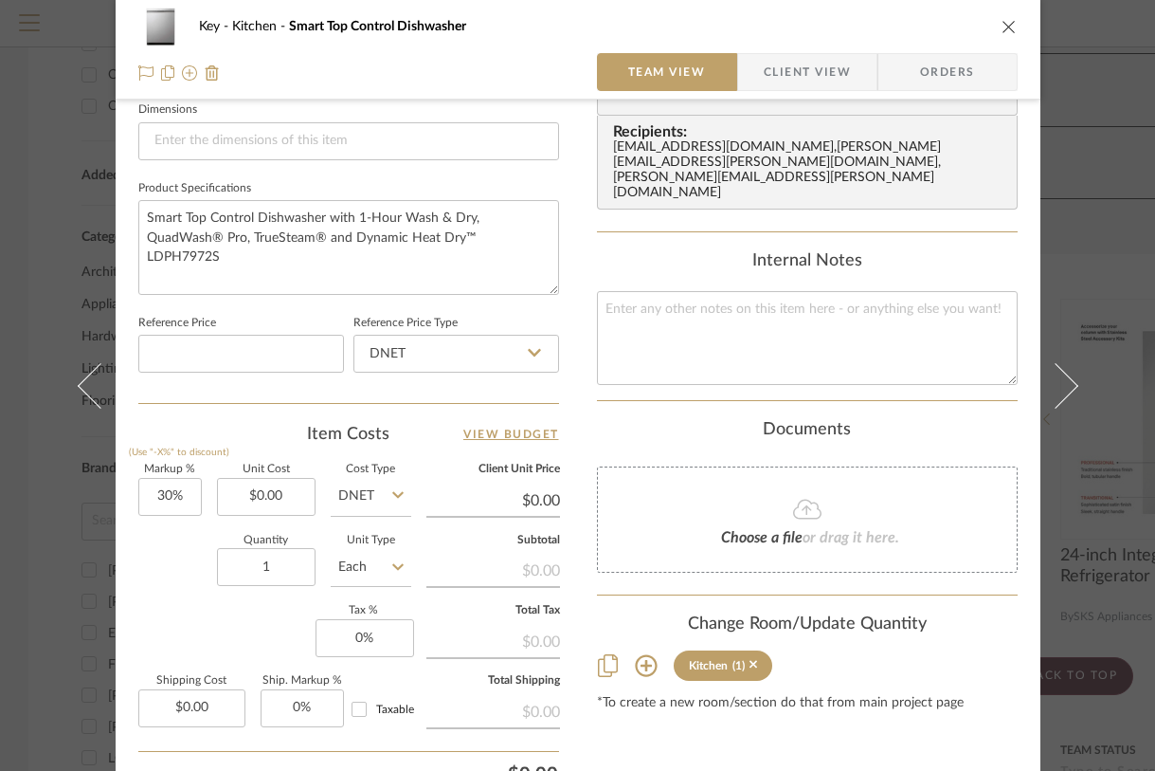
scroll to position [826, 0]
drag, startPoint x: 227, startPoint y: 257, endPoint x: 118, endPoint y: 209, distance: 119.2
click at [118, 209] on div "Key Kitchen Smart Top Control Dishwasher Team View Client View Orders 1 / 2 Tea…" at bounding box center [578, 64] width 925 height 1751
drag, startPoint x: 1005, startPoint y: 37, endPoint x: 997, endPoint y: 28, distance: 11.4
click at [1004, 37] on div "Key Kitchen Smart Top Control Dishwasher" at bounding box center [578, 27] width 880 height 38
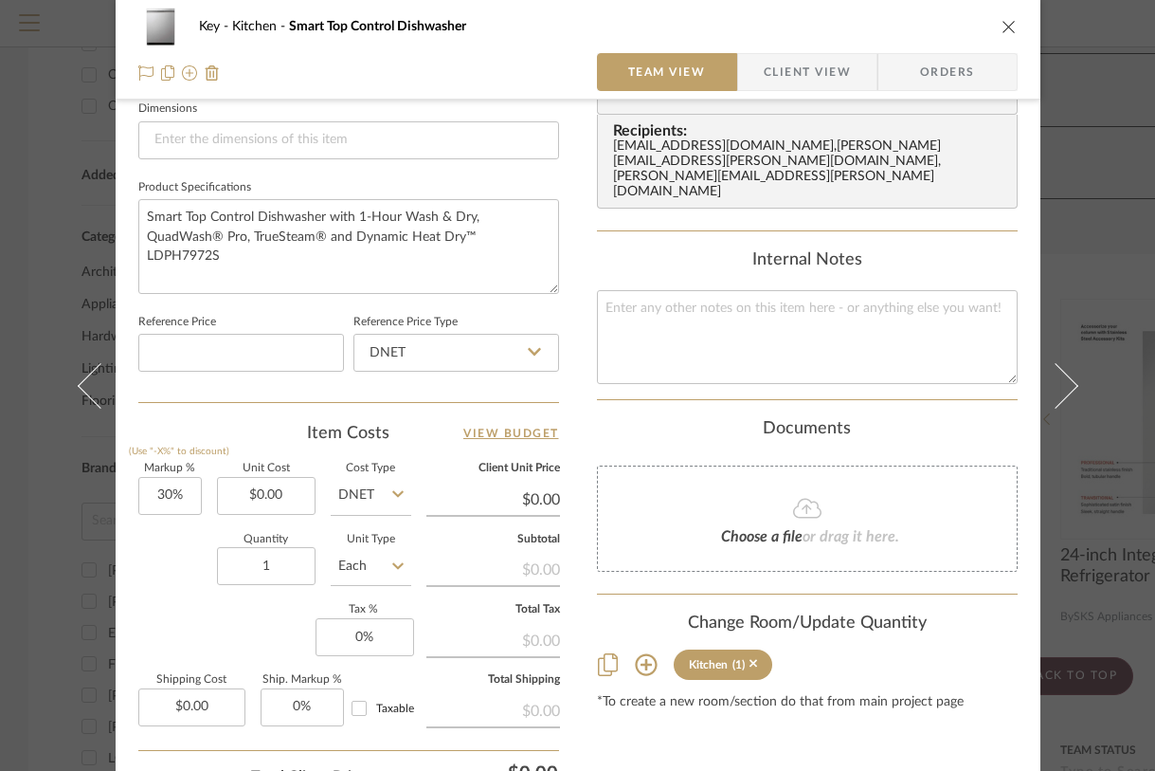
click at [992, 18] on div "Key Kitchen Smart Top Control Dishwasher" at bounding box center [578, 27] width 880 height 38
click at [1002, 23] on icon "close" at bounding box center [1009, 26] width 15 height 15
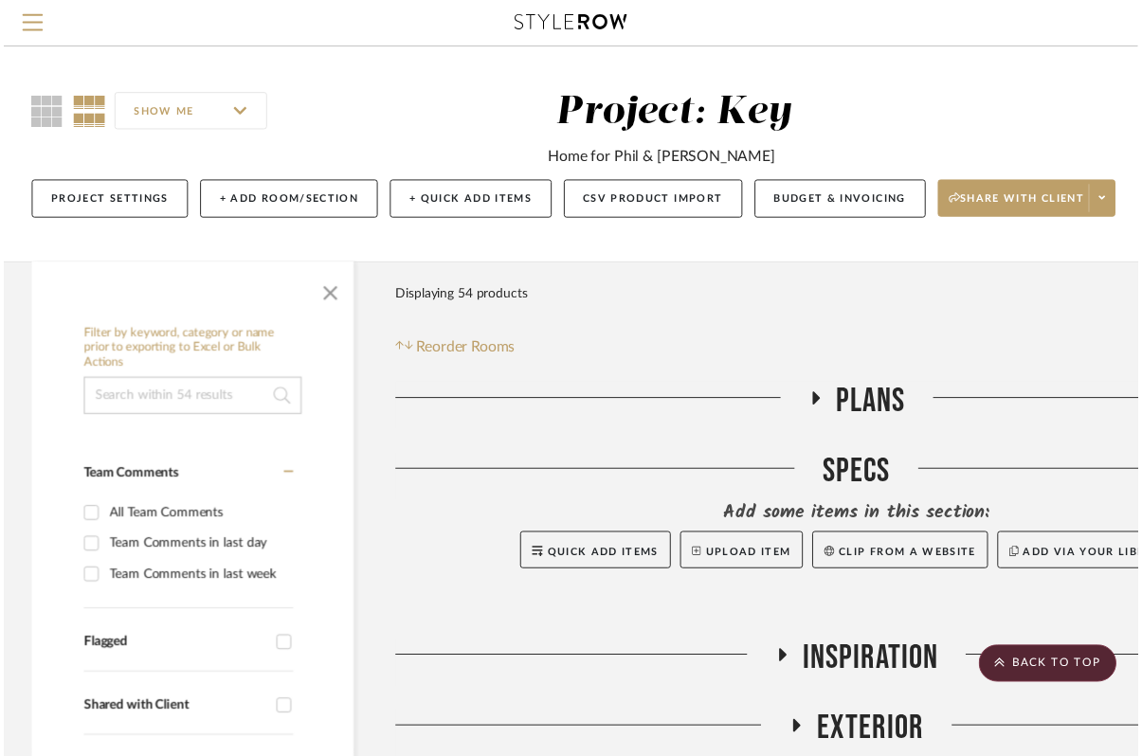
scroll to position [947, 0]
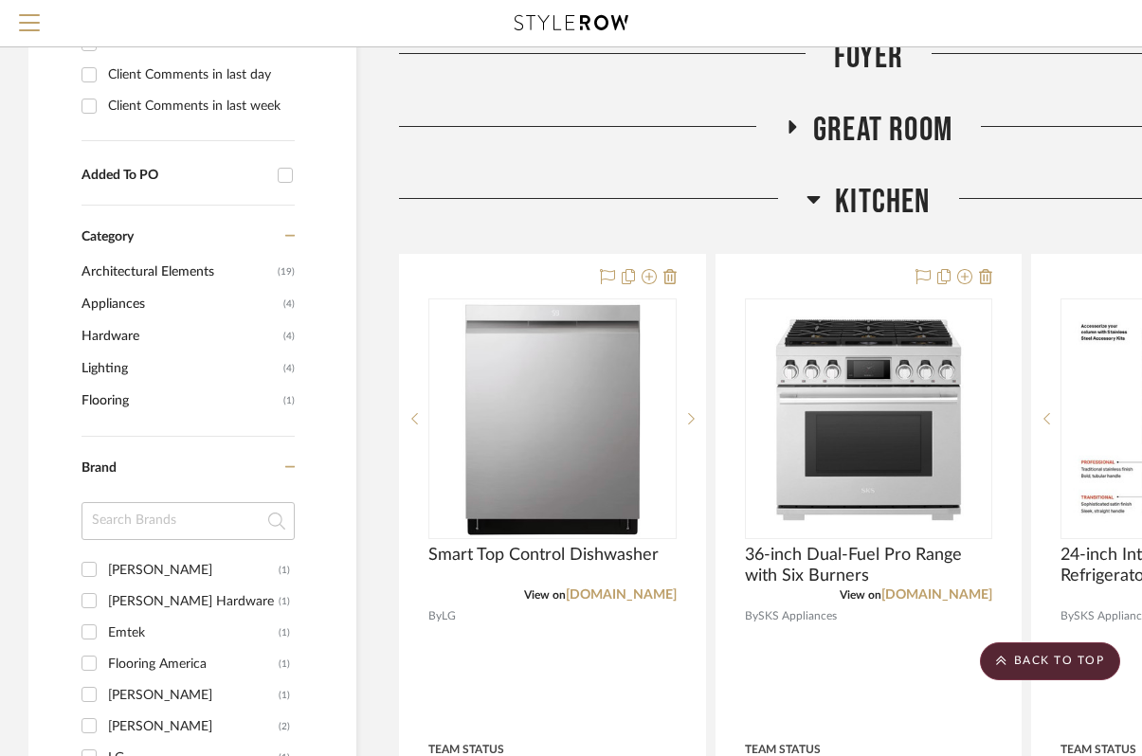
drag, startPoint x: 816, startPoint y: 195, endPoint x: 786, endPoint y: 173, distance: 37.4
click at [816, 195] on icon at bounding box center [814, 199] width 14 height 23
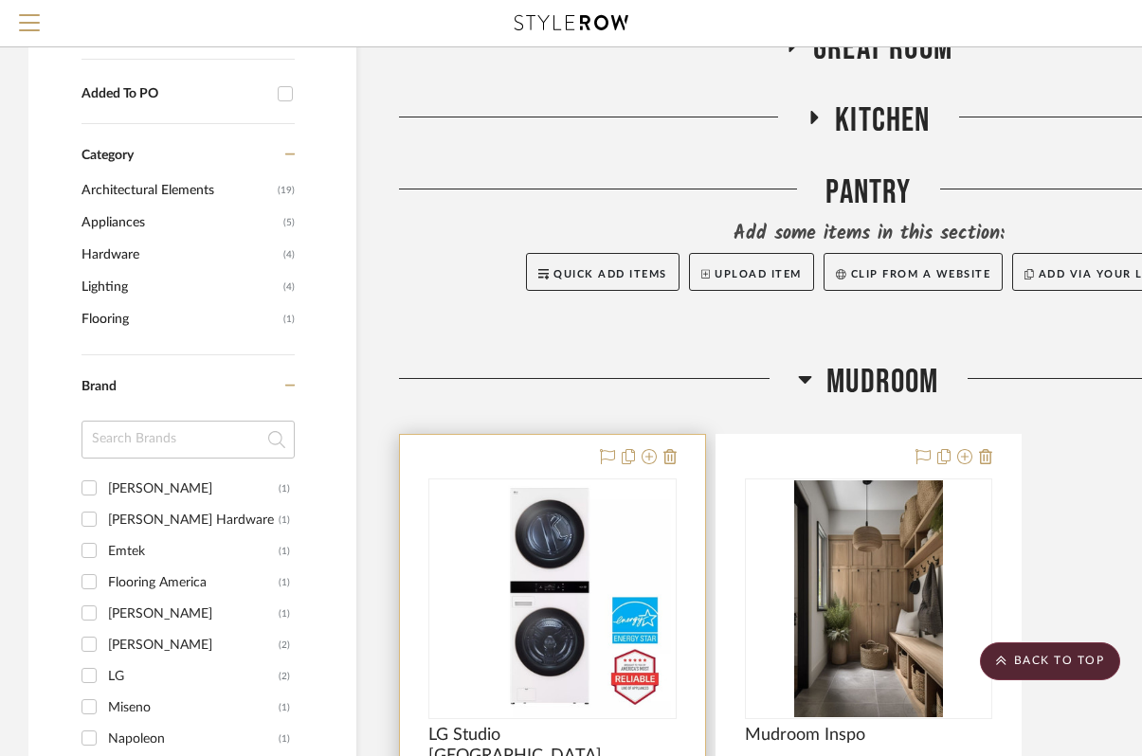
scroll to position [1037, 0]
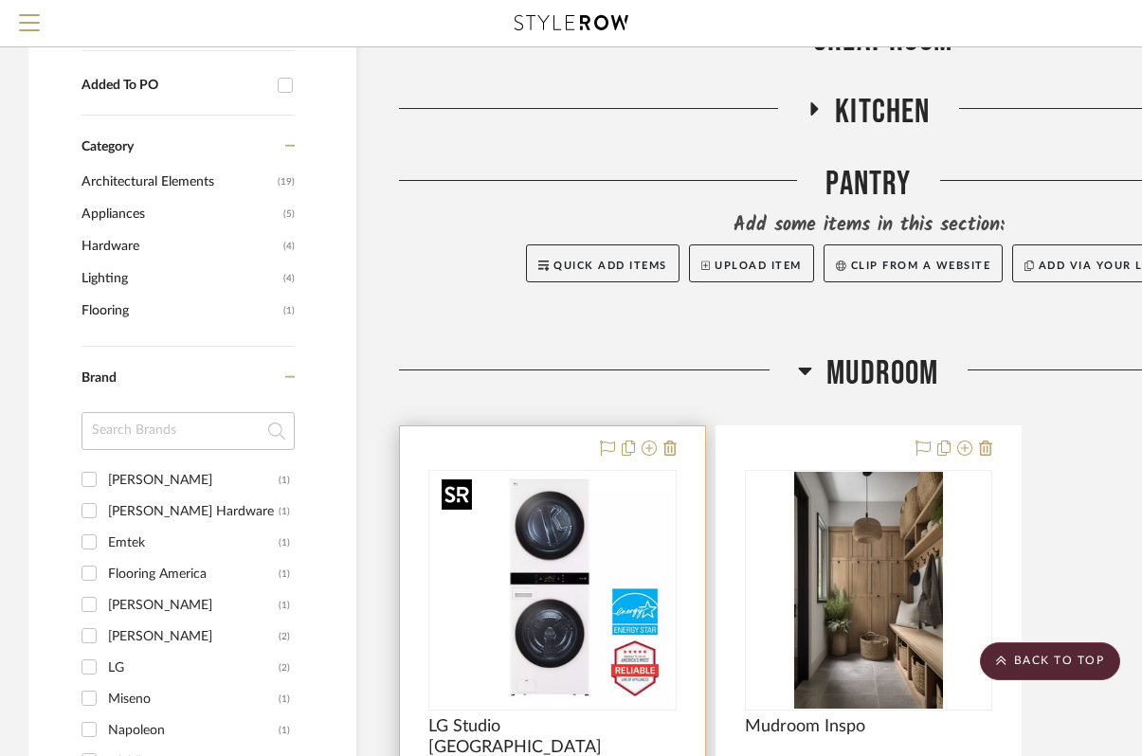
click at [579, 546] on img "0" at bounding box center [552, 590] width 237 height 237
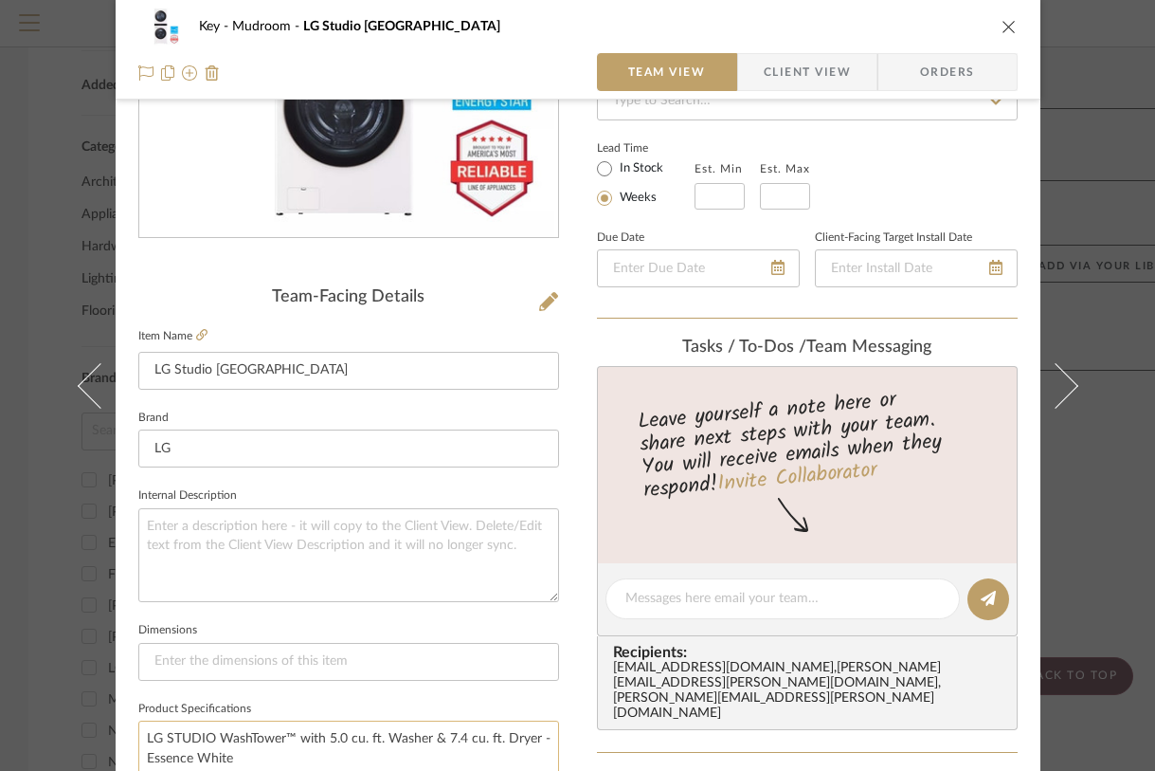
scroll to position [448, 0]
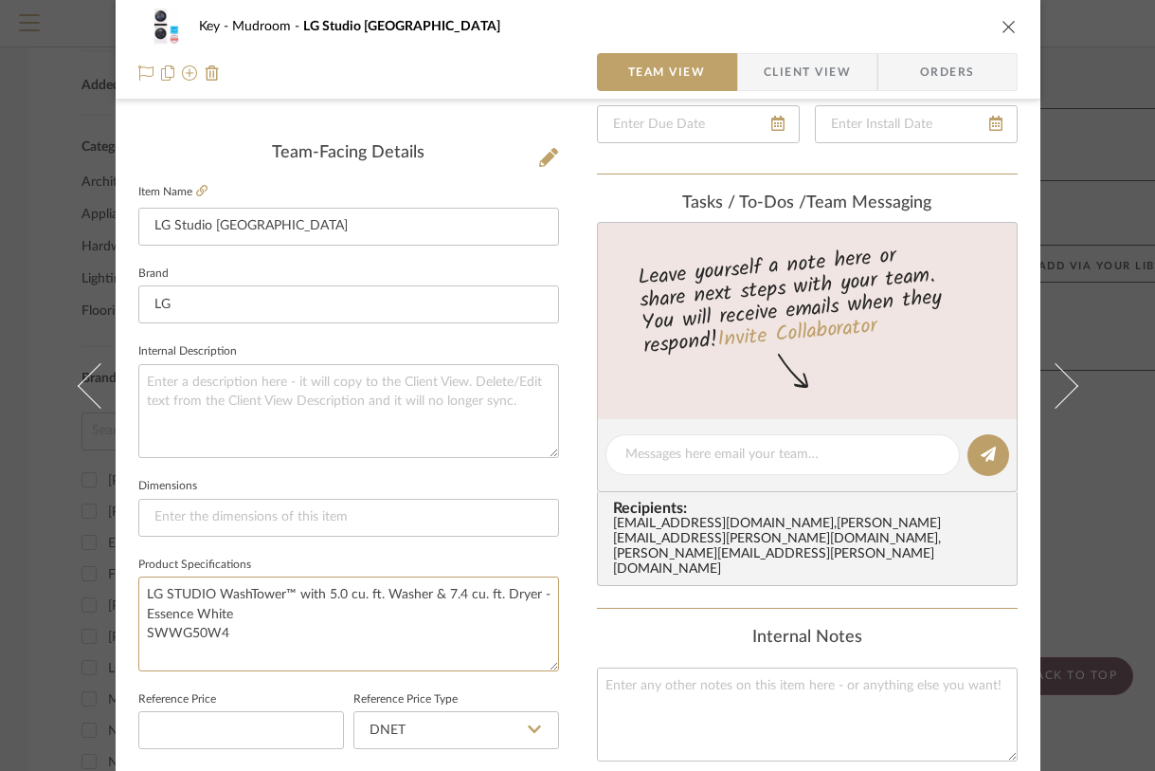
drag, startPoint x: 258, startPoint y: 635, endPoint x: 123, endPoint y: 581, distance: 145.0
click at [123, 581] on div "Key Mudroom LG Studio Wash Tower Team View Client View Orders Team-Facing Detai…" at bounding box center [578, 441] width 925 height 1751
click at [1002, 24] on icon "close" at bounding box center [1009, 26] width 15 height 15
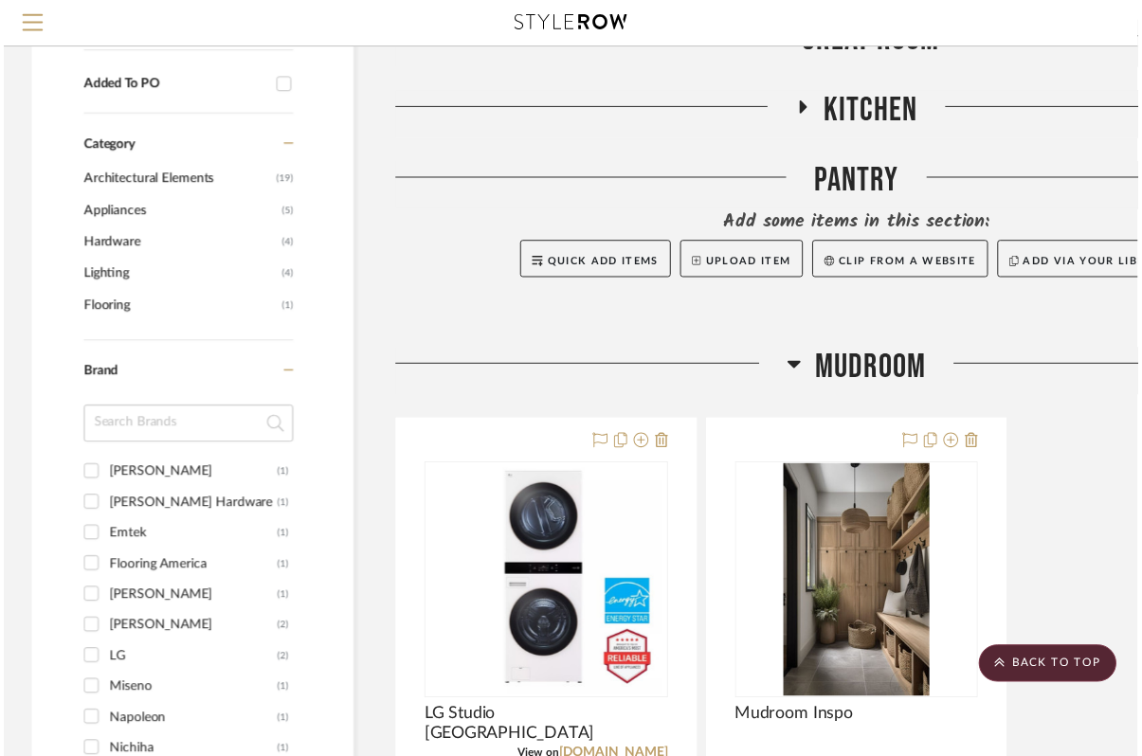
scroll to position [1037, 0]
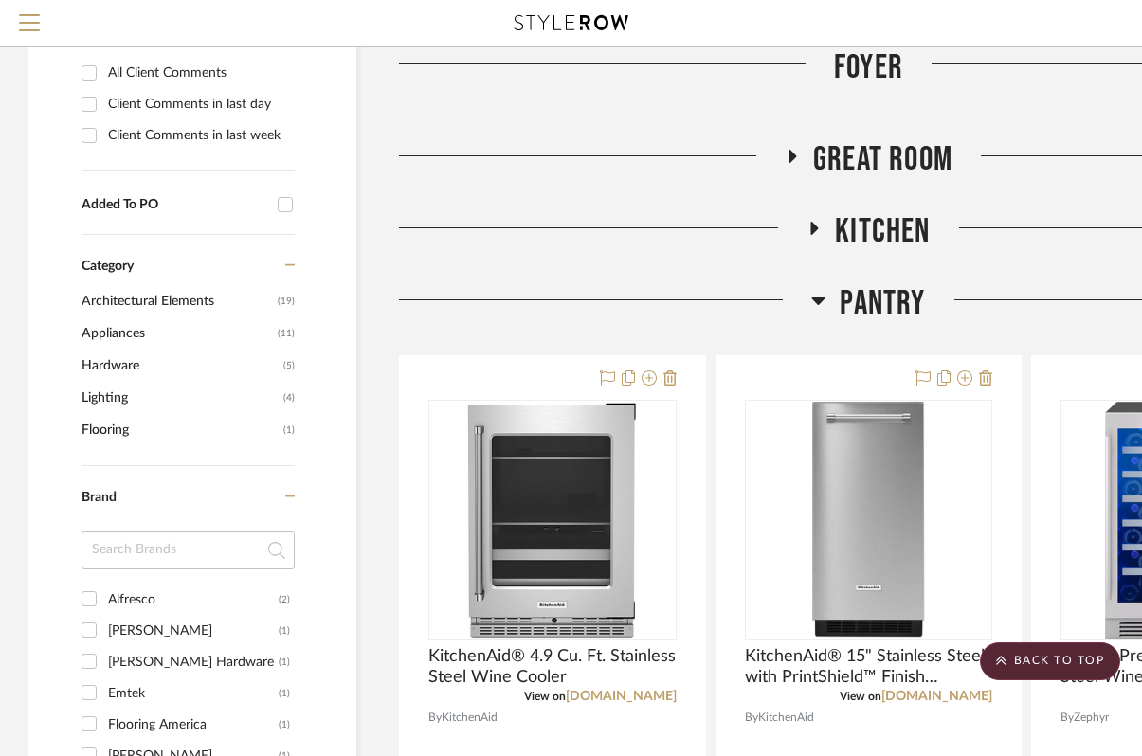
scroll to position [917, 223]
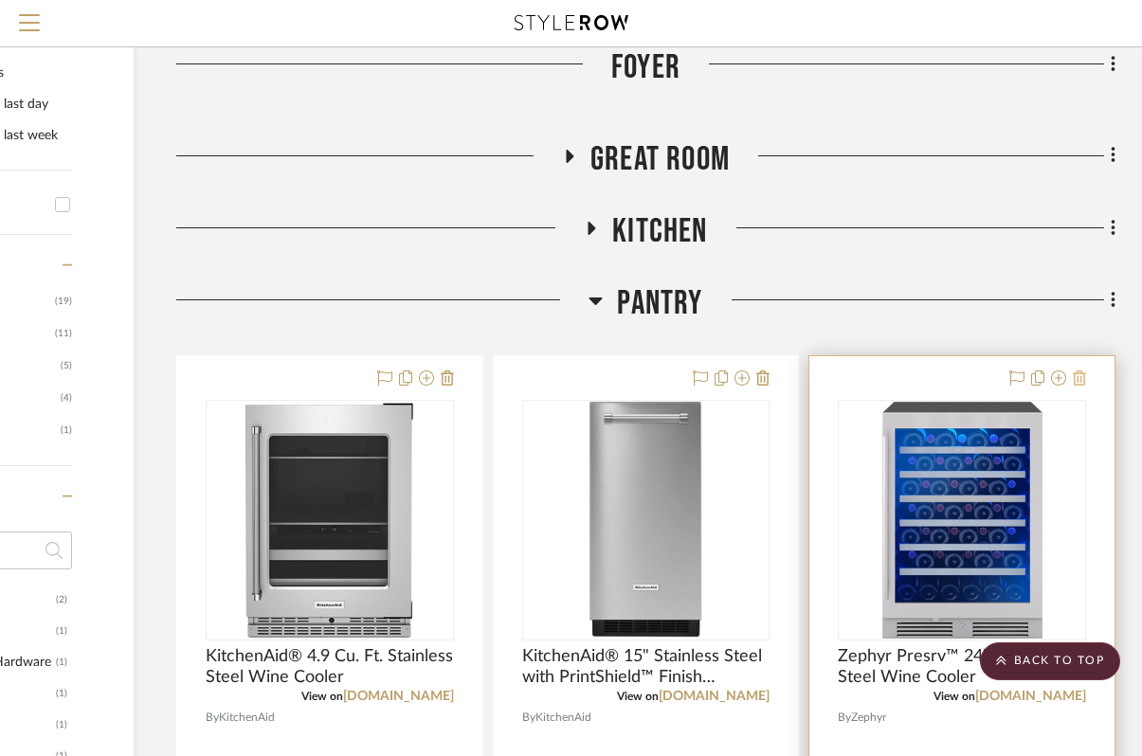
click at [1080, 377] on icon at bounding box center [1079, 378] width 13 height 15
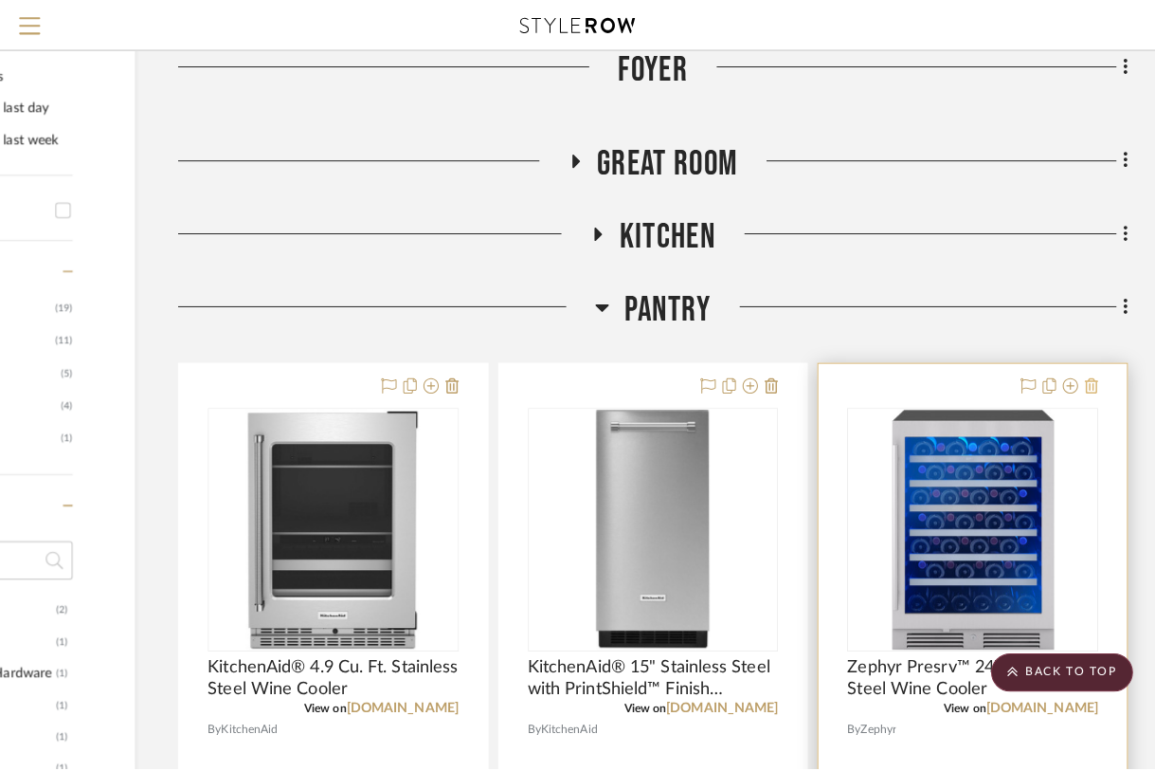
scroll to position [0, 0]
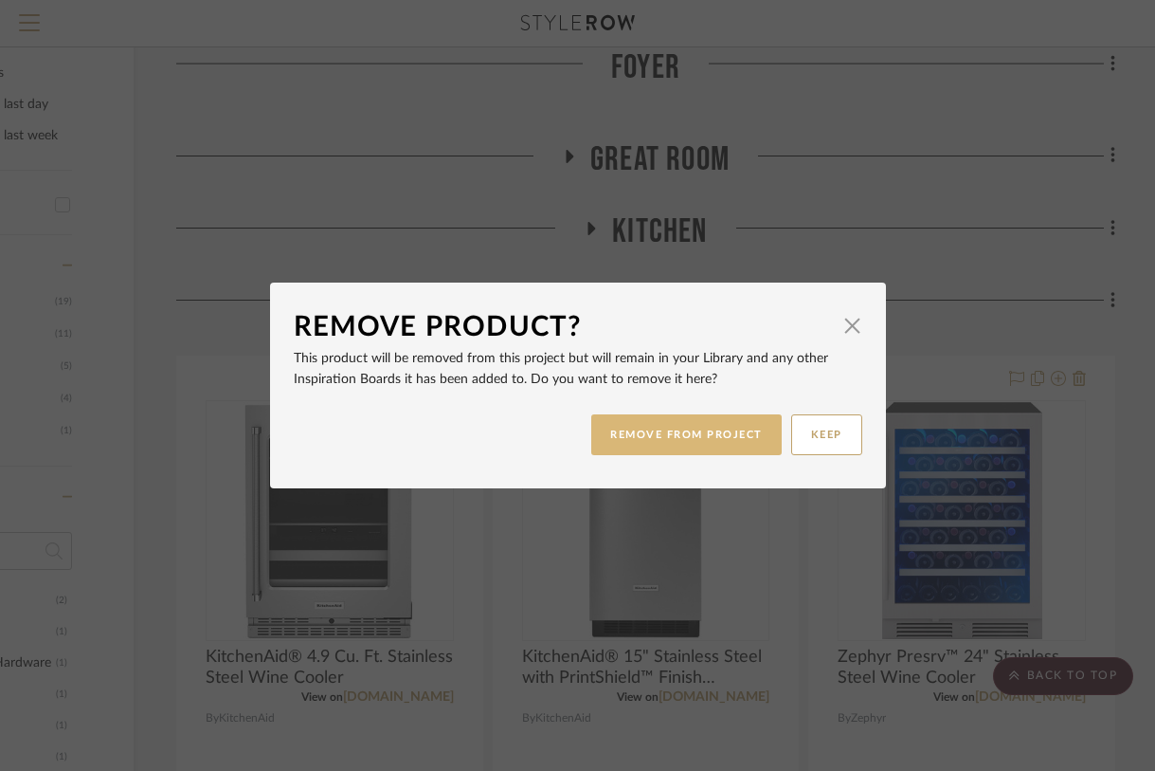
click at [677, 424] on button "REMOVE FROM PROJECT" at bounding box center [686, 434] width 191 height 41
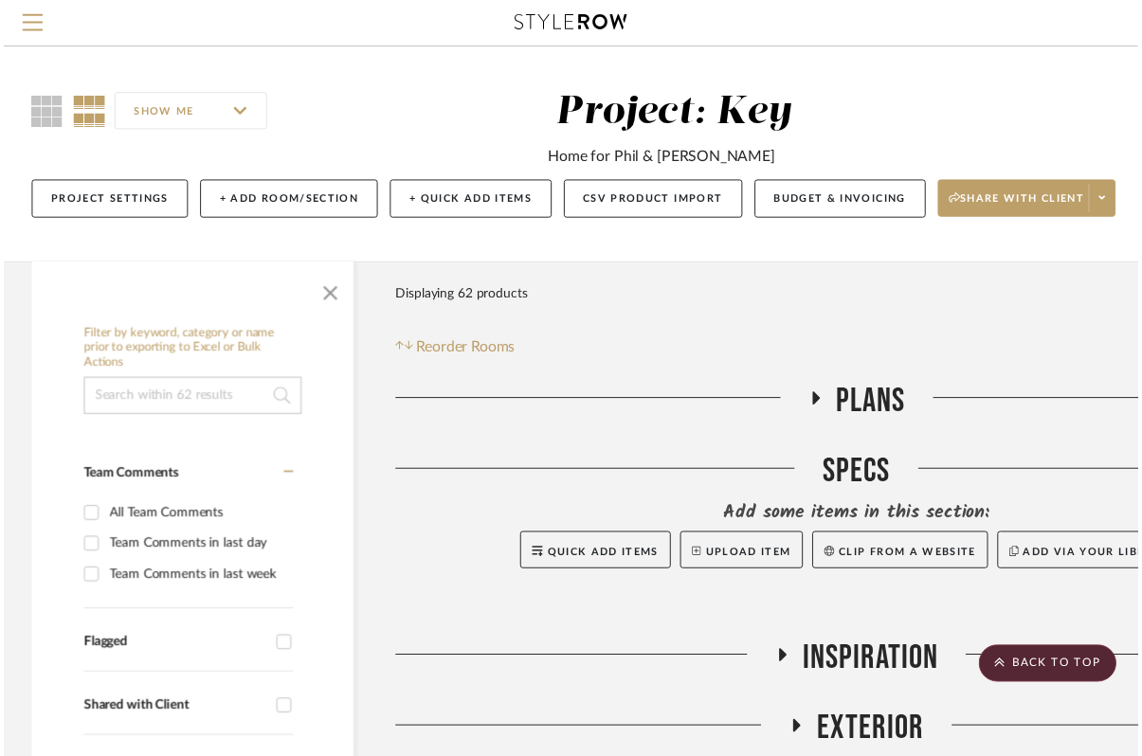
scroll to position [917, 223]
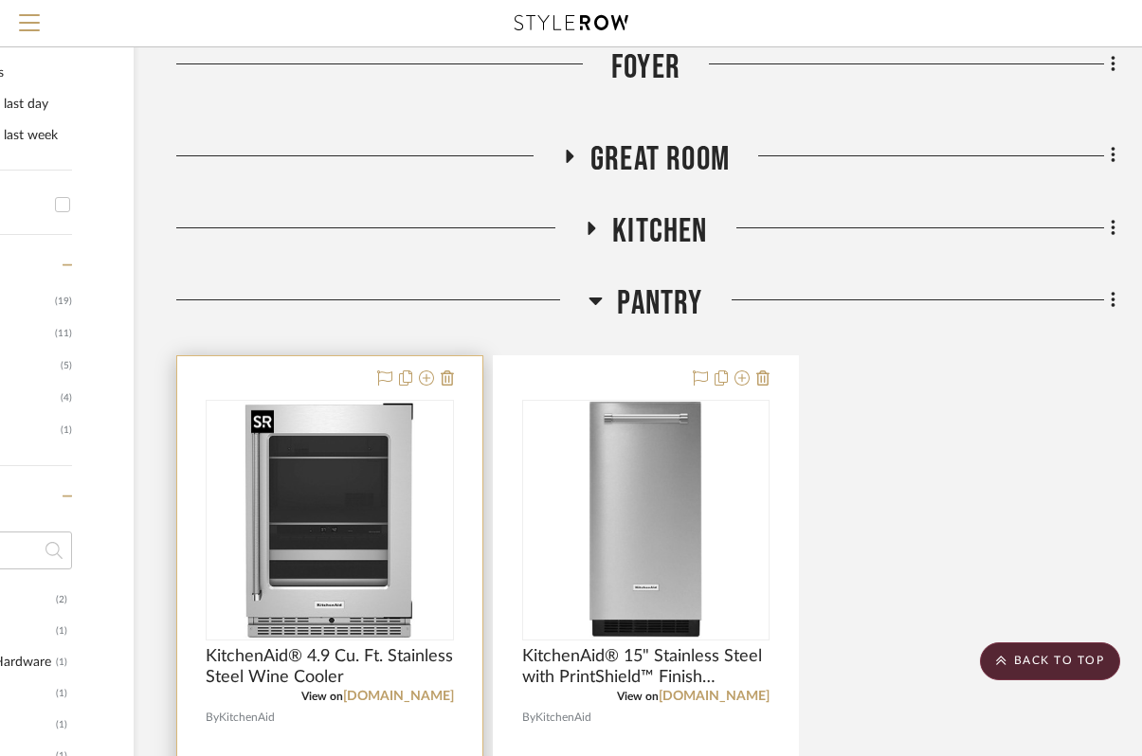
click at [344, 481] on img "0" at bounding box center [330, 520] width 172 height 237
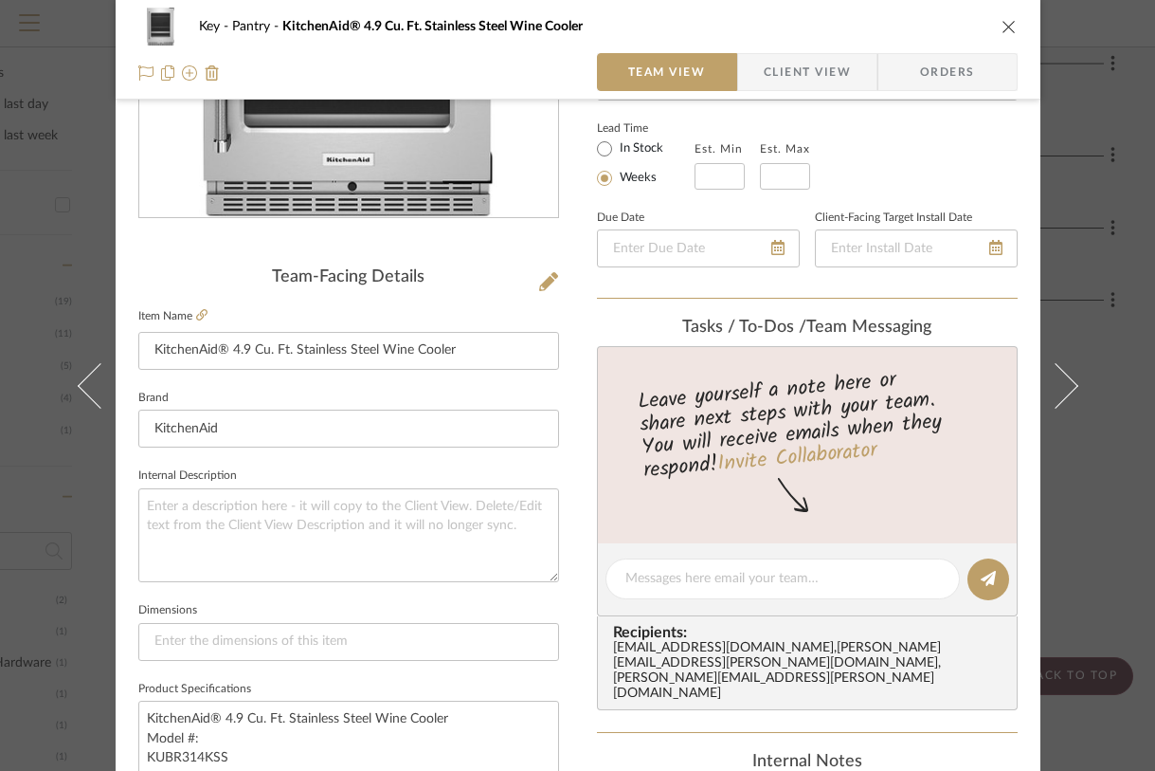
scroll to position [576, 0]
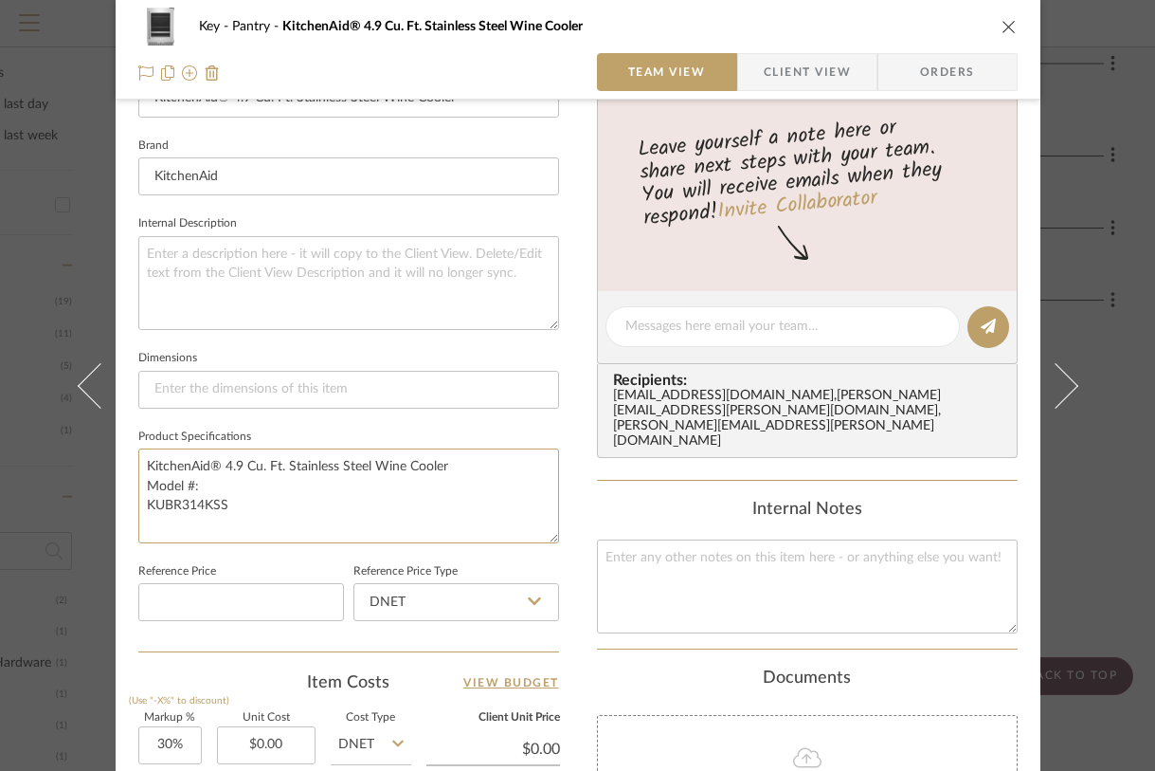
drag, startPoint x: 240, startPoint y: 518, endPoint x: 129, endPoint y: 463, distance: 123.8
click at [129, 463] on div "Key Pantry KitchenAid® 4.9 Cu. Ft. Stainless Steel Wine Cooler Team View Client…" at bounding box center [578, 313] width 925 height 1751
click at [1002, 23] on icon "close" at bounding box center [1009, 26] width 15 height 15
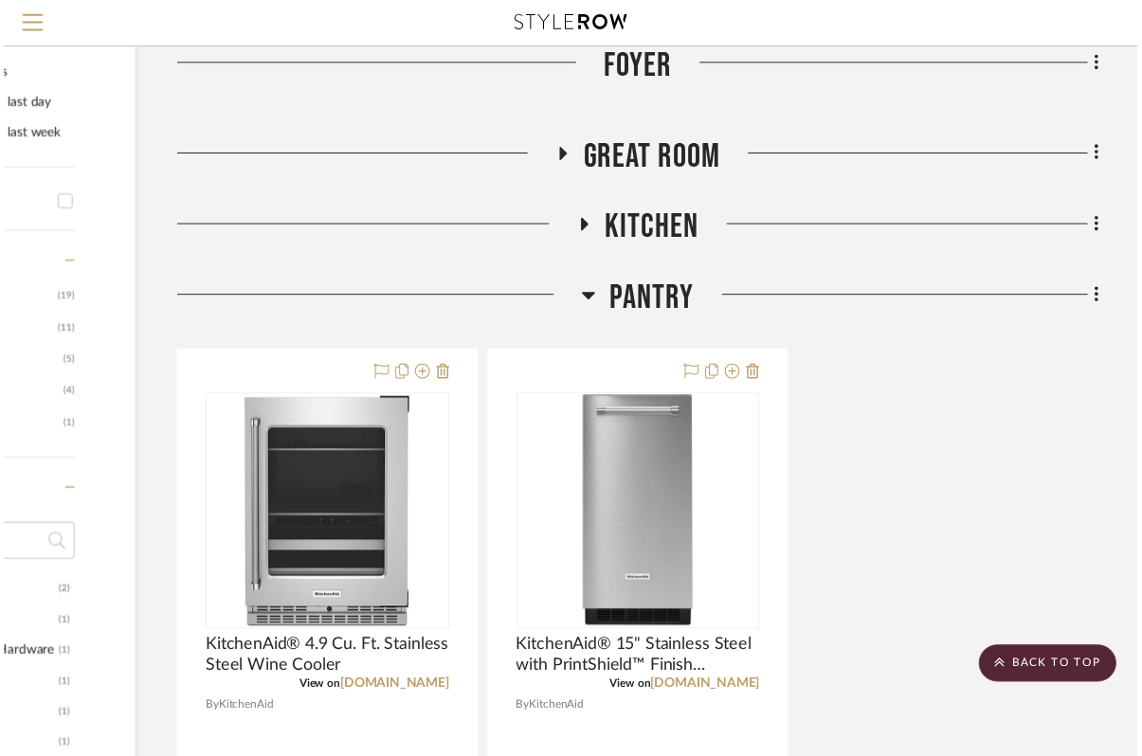
scroll to position [917, 223]
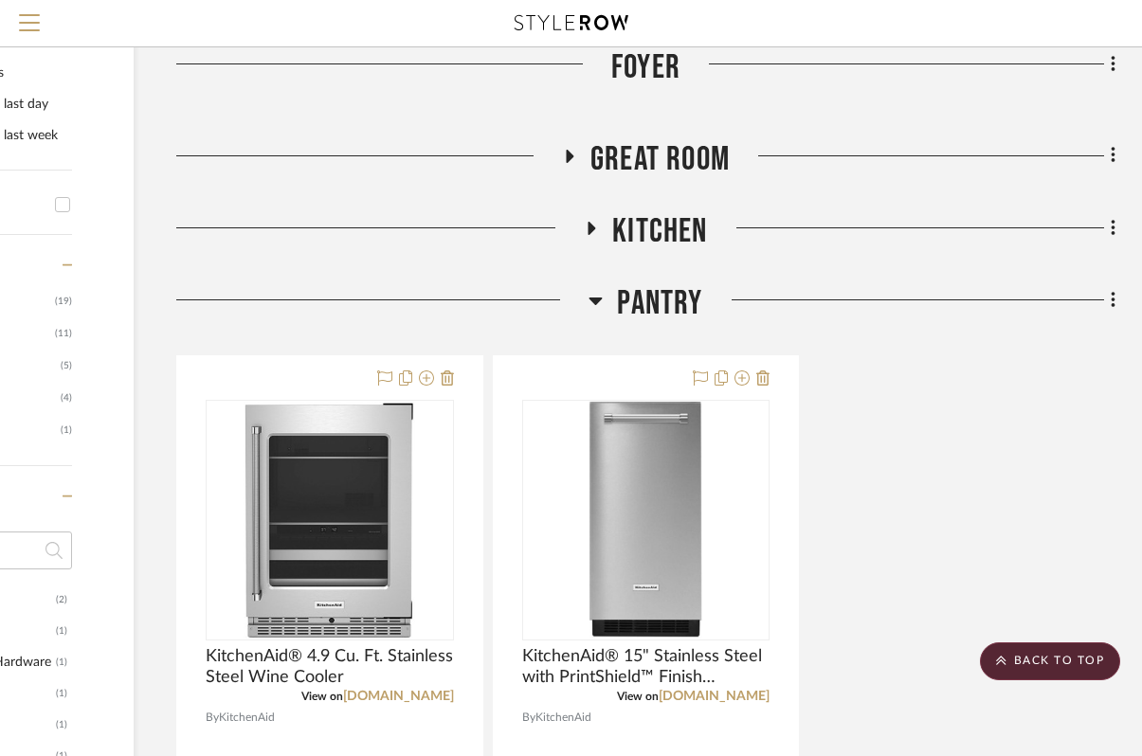
click at [592, 302] on icon at bounding box center [596, 302] width 13 height 8
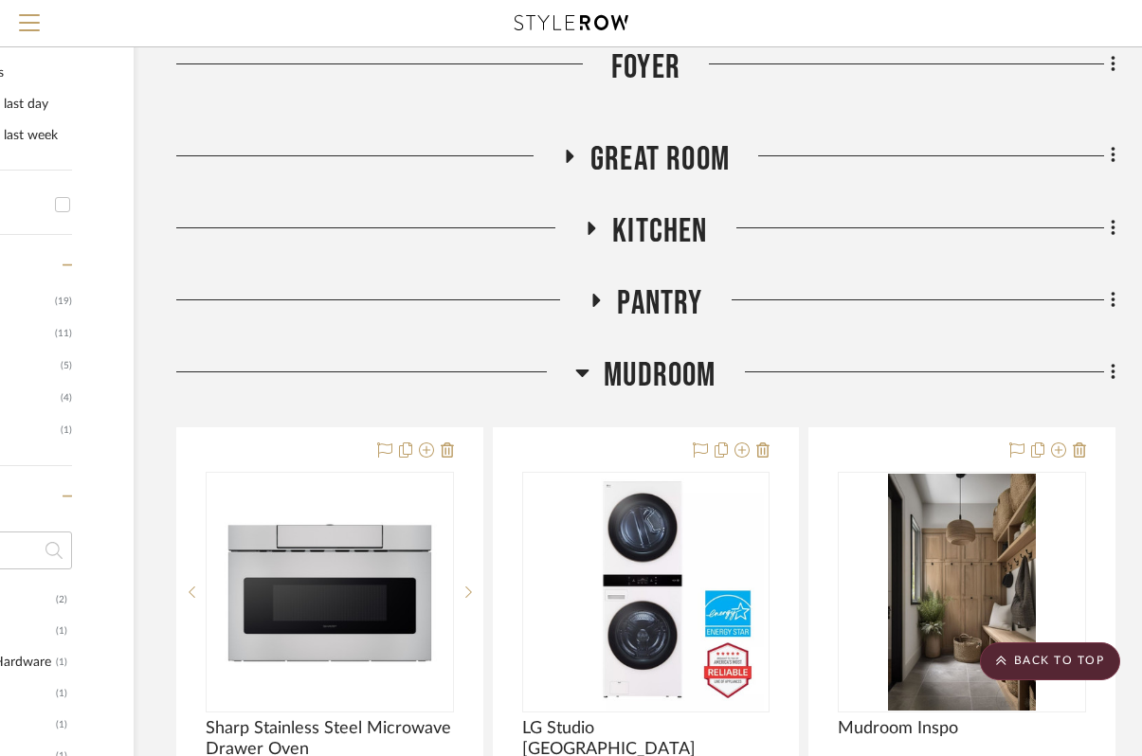
click at [590, 228] on icon at bounding box center [593, 228] width 8 height 13
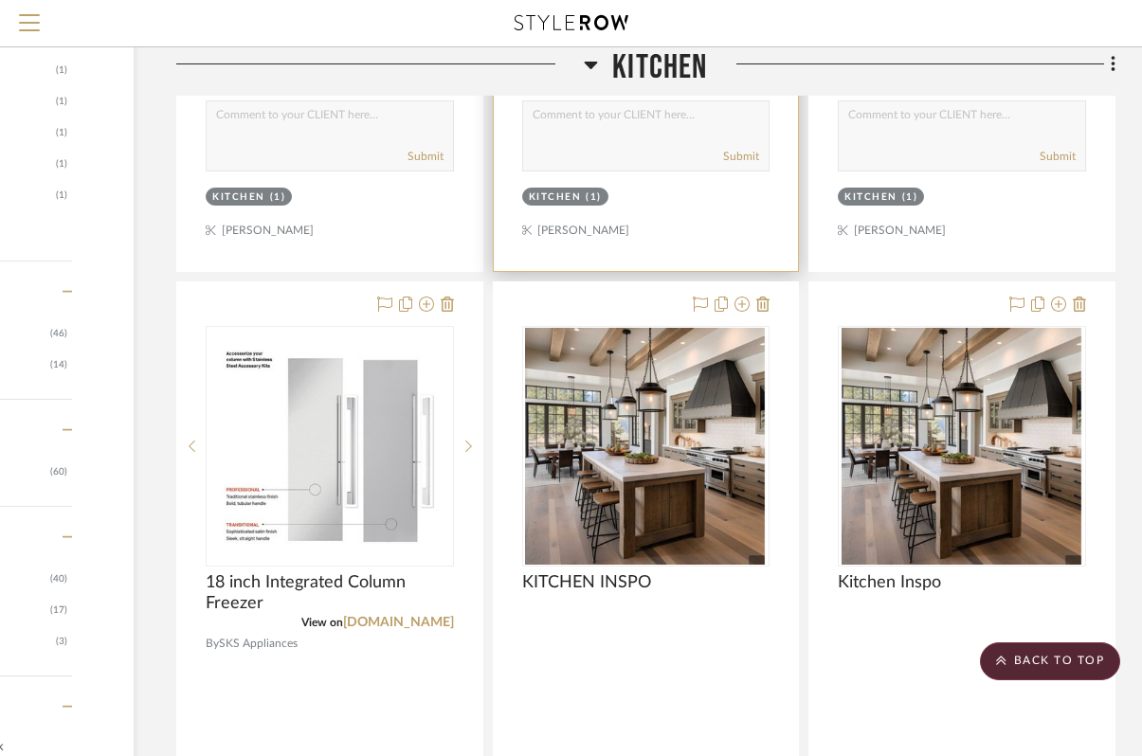
scroll to position [1762, 223]
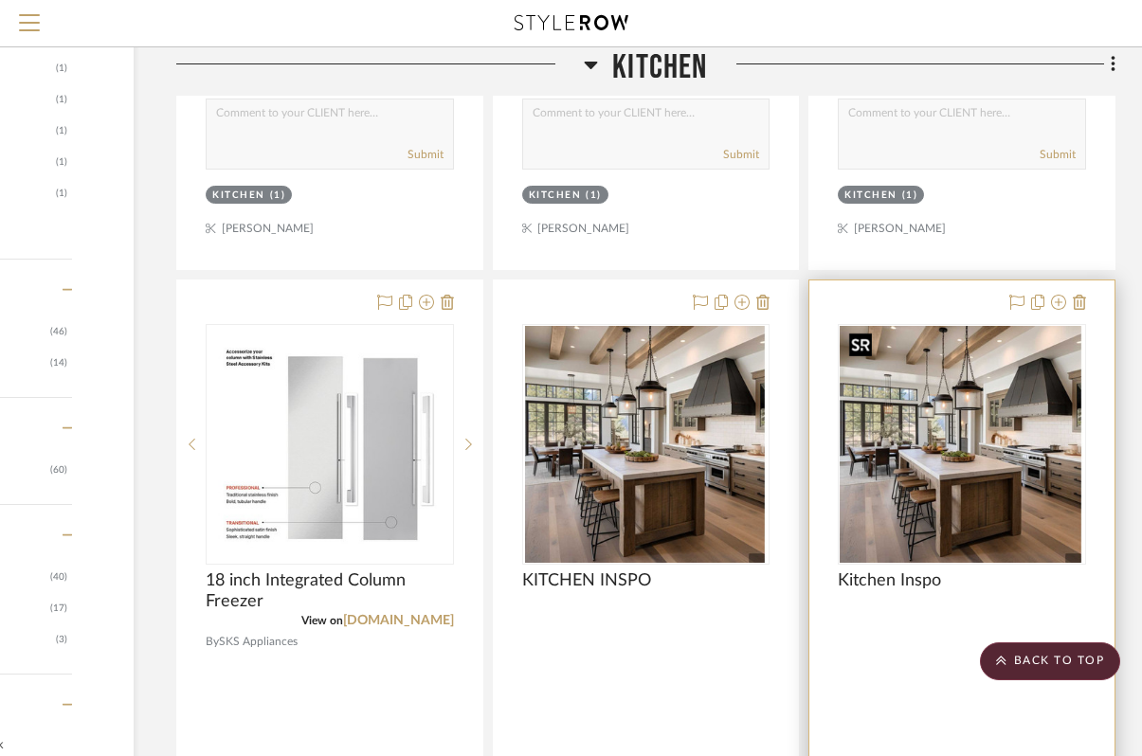
click at [975, 481] on div at bounding box center [962, 444] width 248 height 241
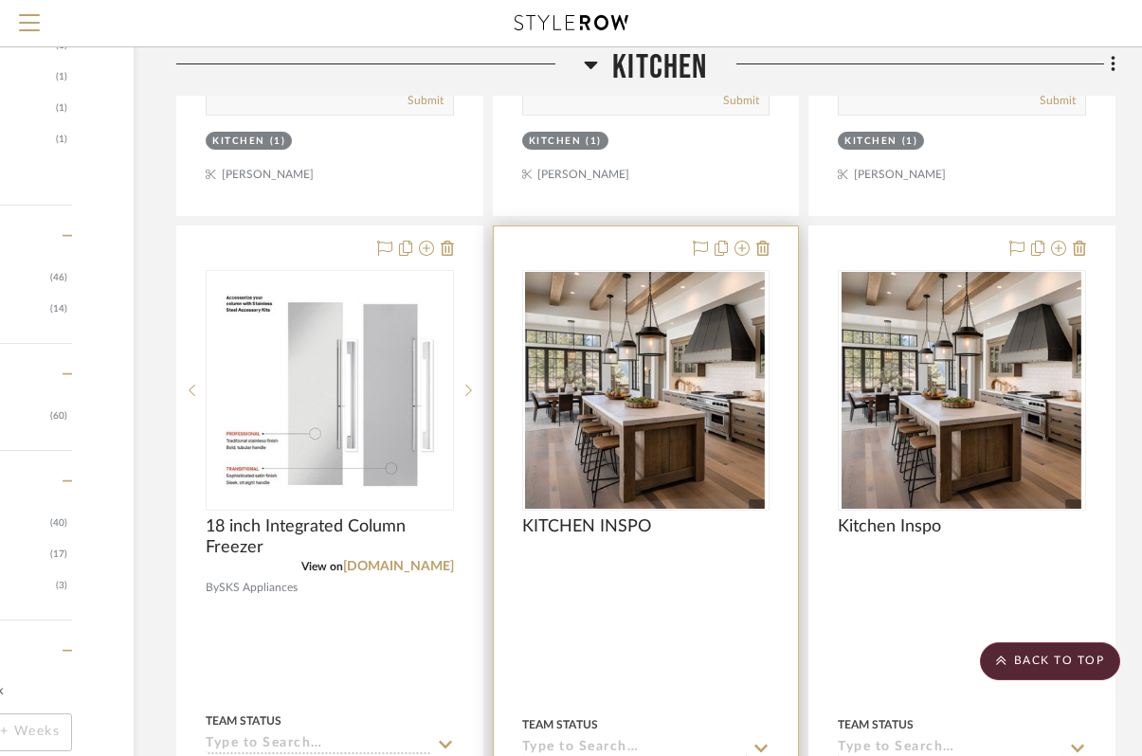
scroll to position [1820, 223]
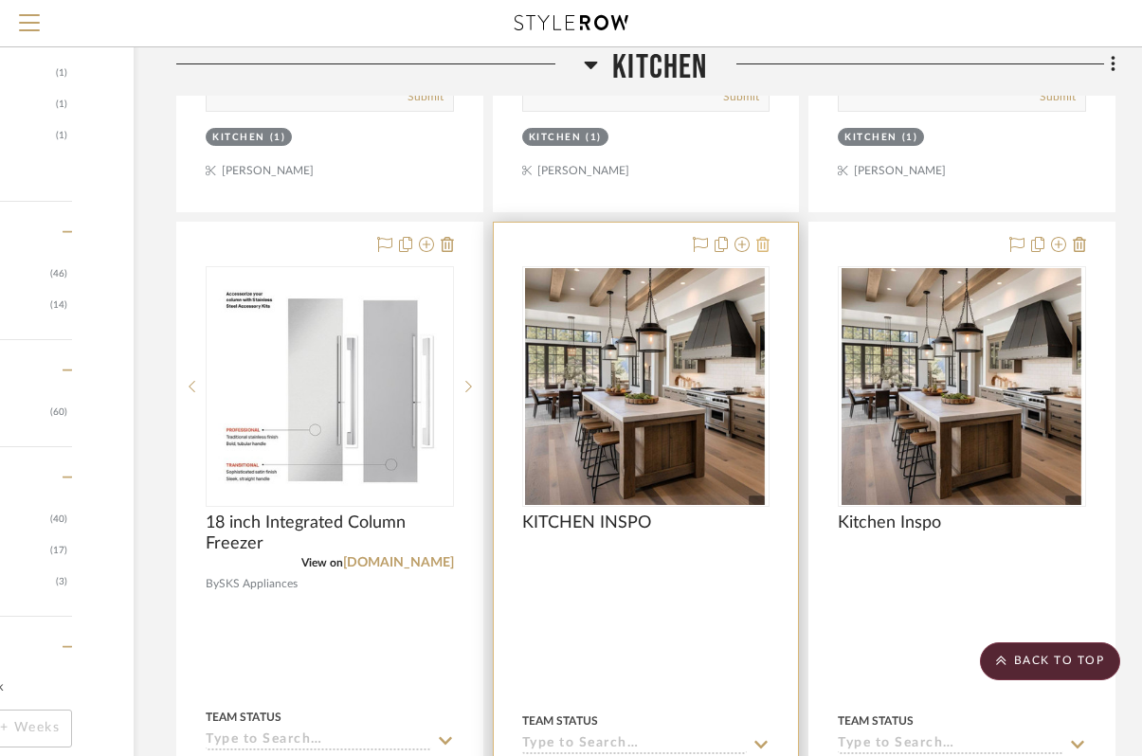
click at [764, 244] on icon at bounding box center [762, 244] width 13 height 15
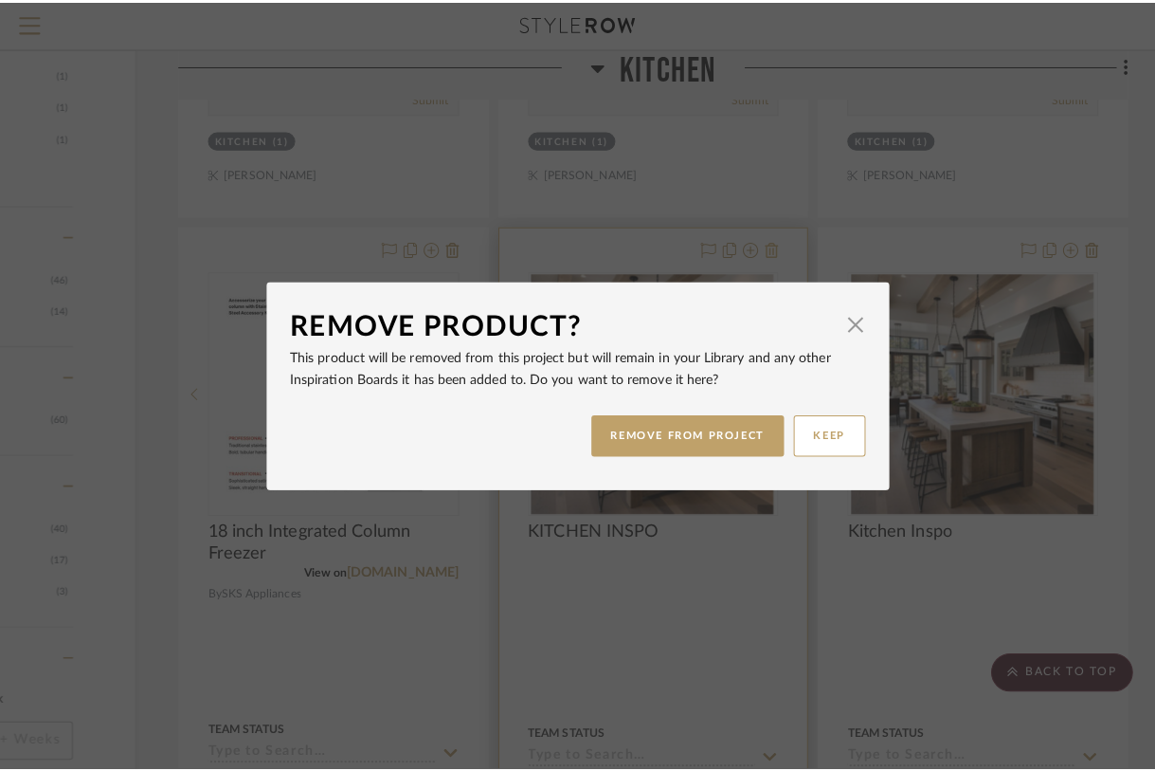
scroll to position [0, 0]
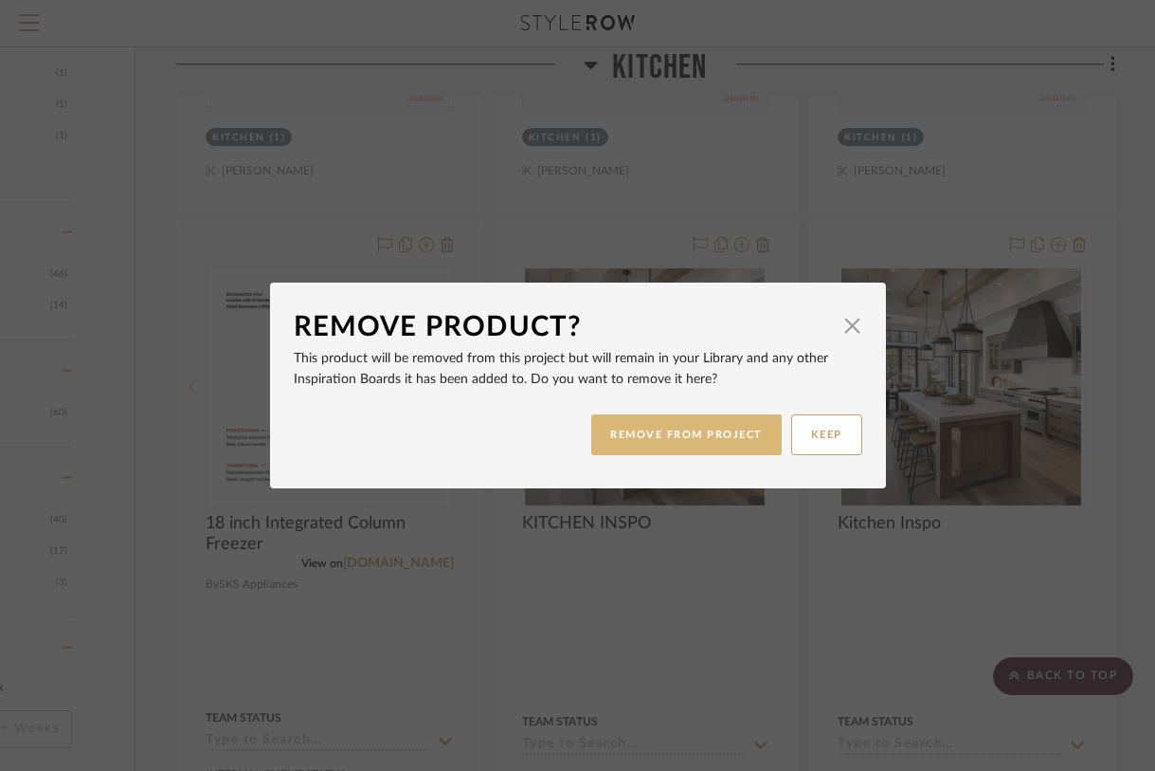
click at [695, 429] on button "REMOVE FROM PROJECT" at bounding box center [686, 434] width 191 height 41
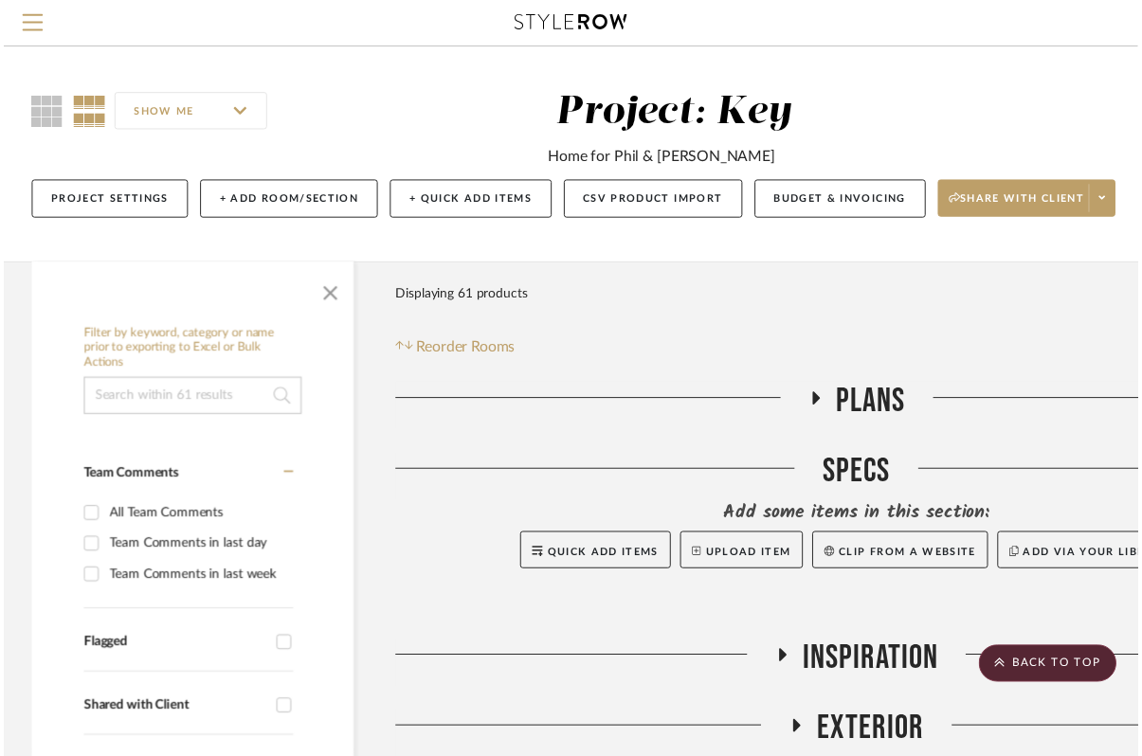
scroll to position [1820, 223]
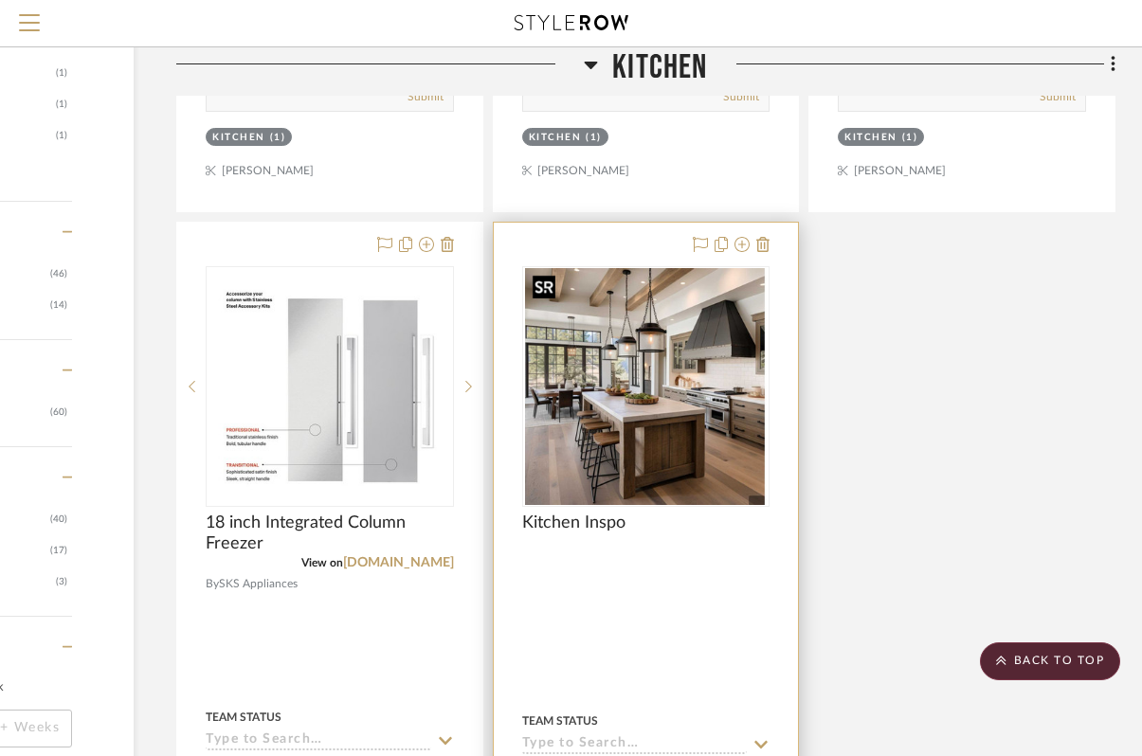
click at [670, 409] on img "0" at bounding box center [646, 386] width 242 height 237
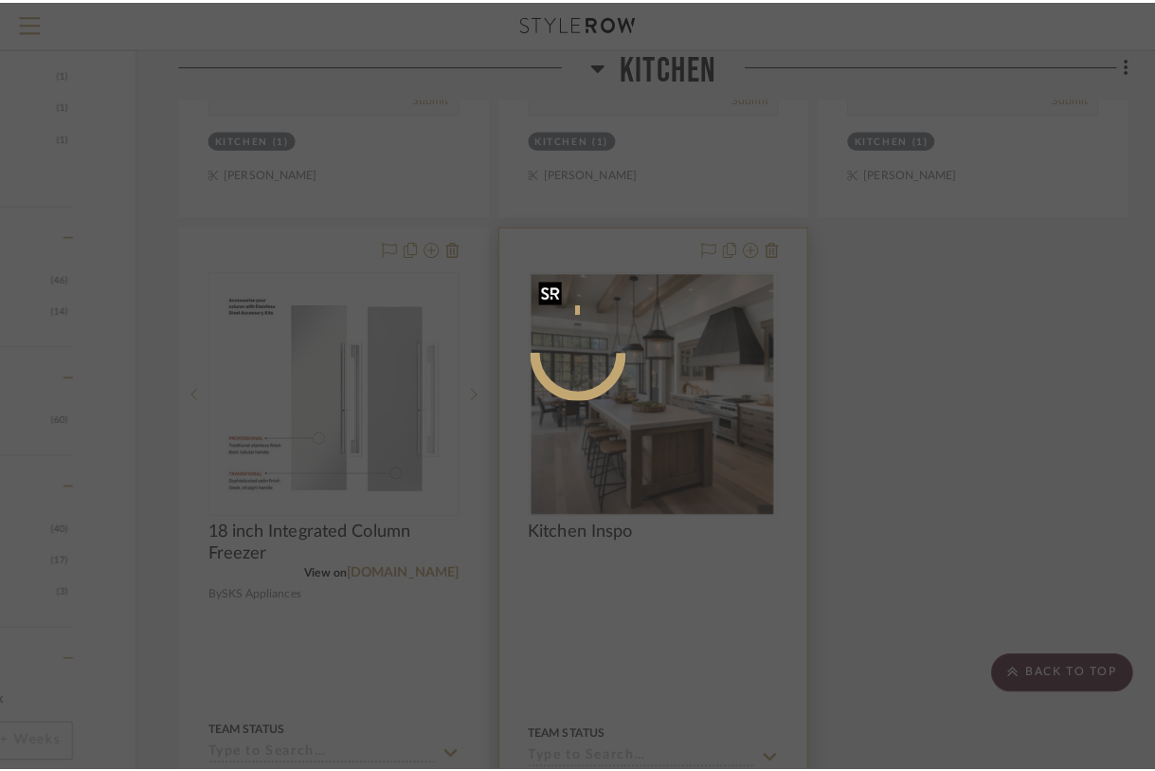
scroll to position [0, 0]
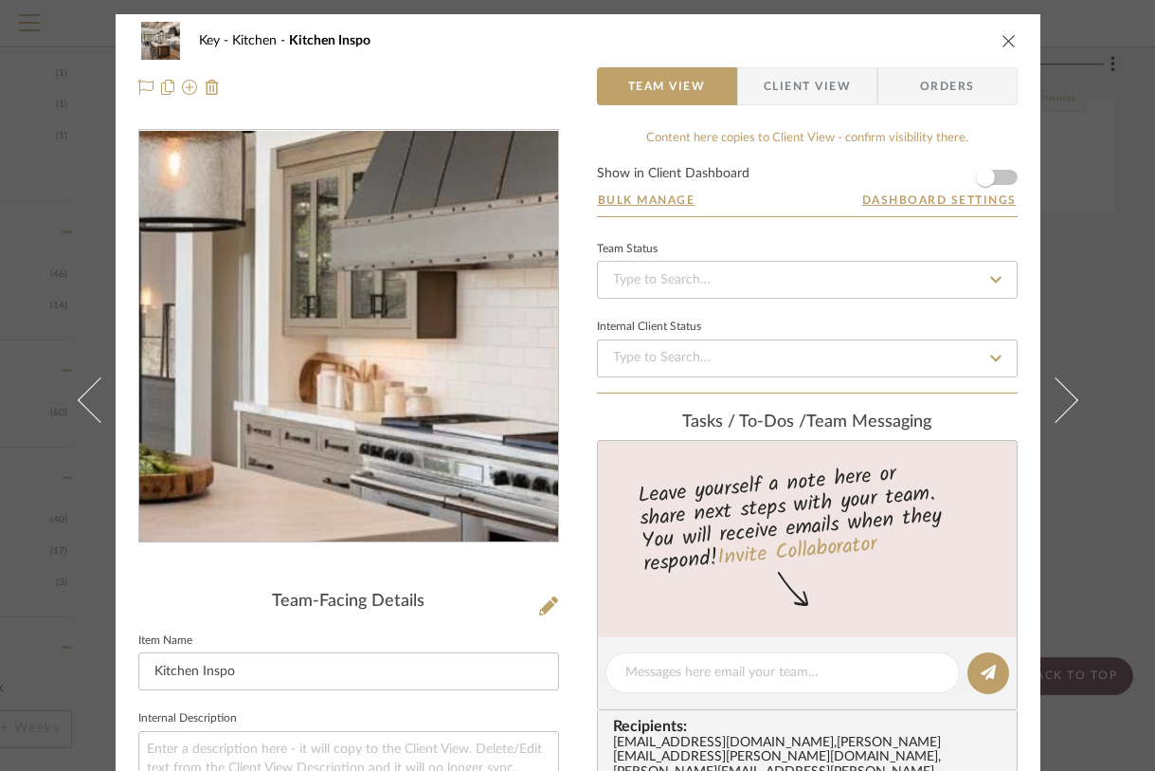
click at [409, 312] on img "0" at bounding box center [348, 336] width 419 height 410
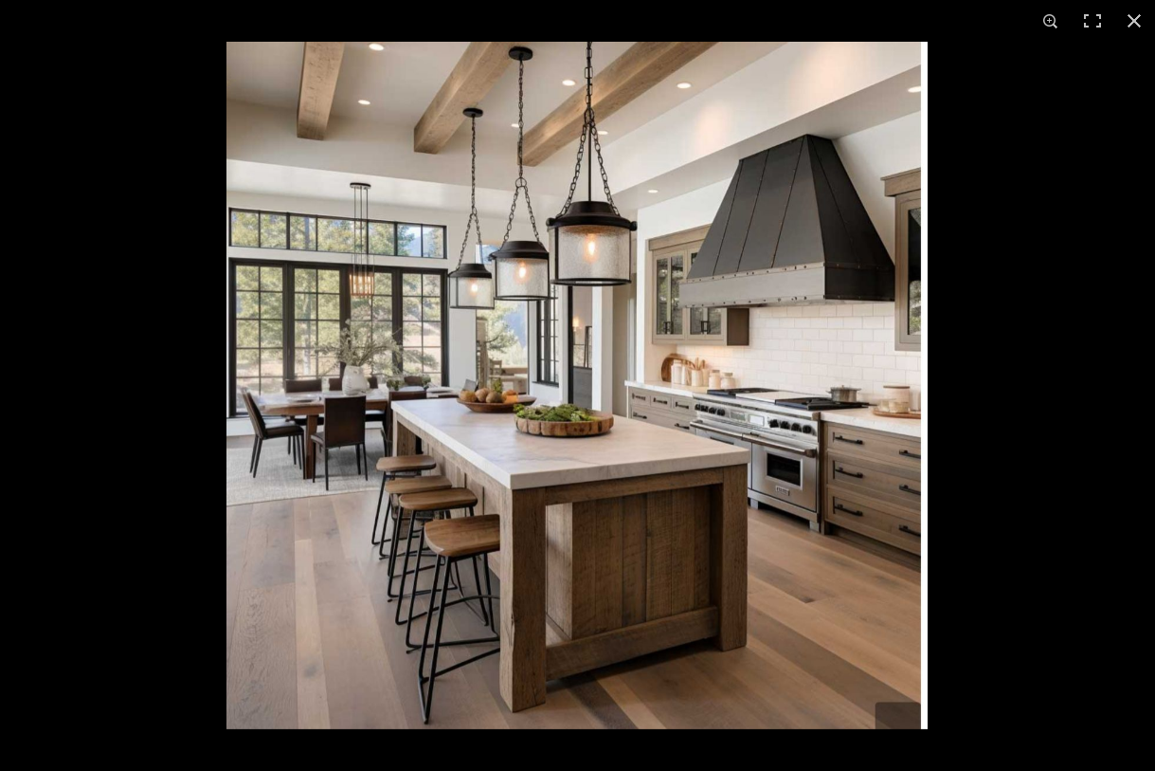
click at [400, 115] on img at bounding box center [577, 385] width 701 height 687
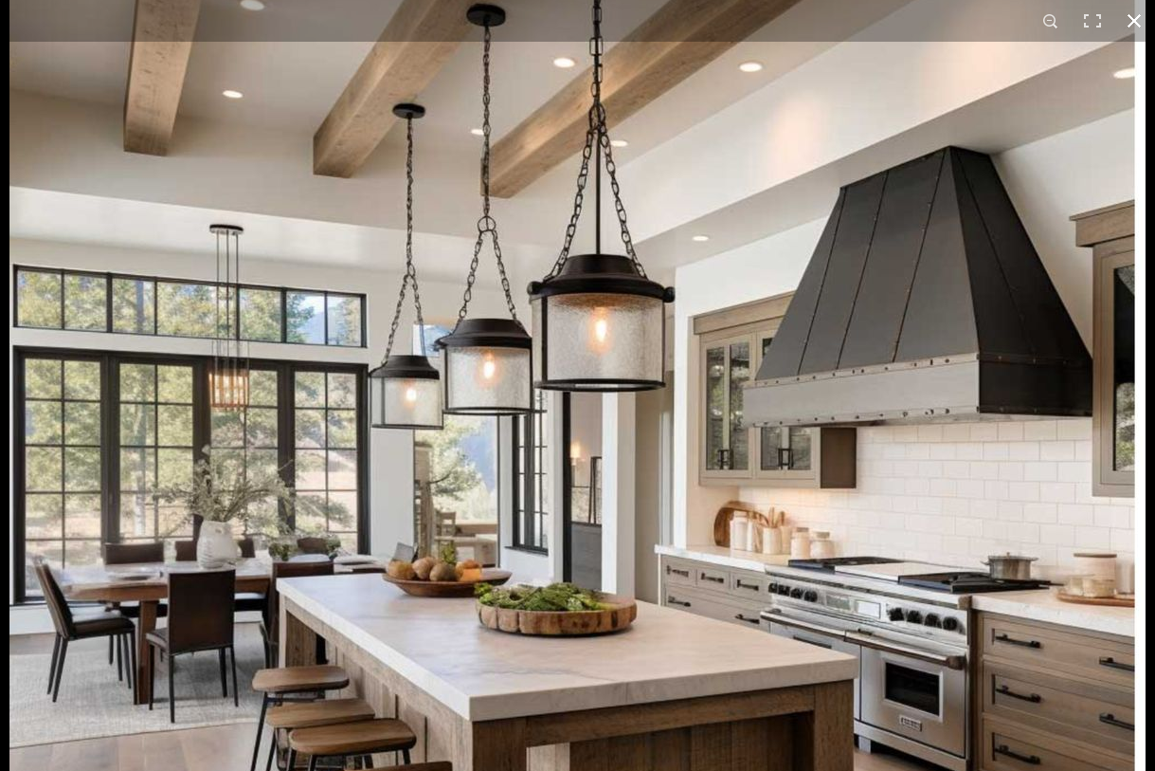
click at [1131, 21] on button at bounding box center [1135, 21] width 42 height 42
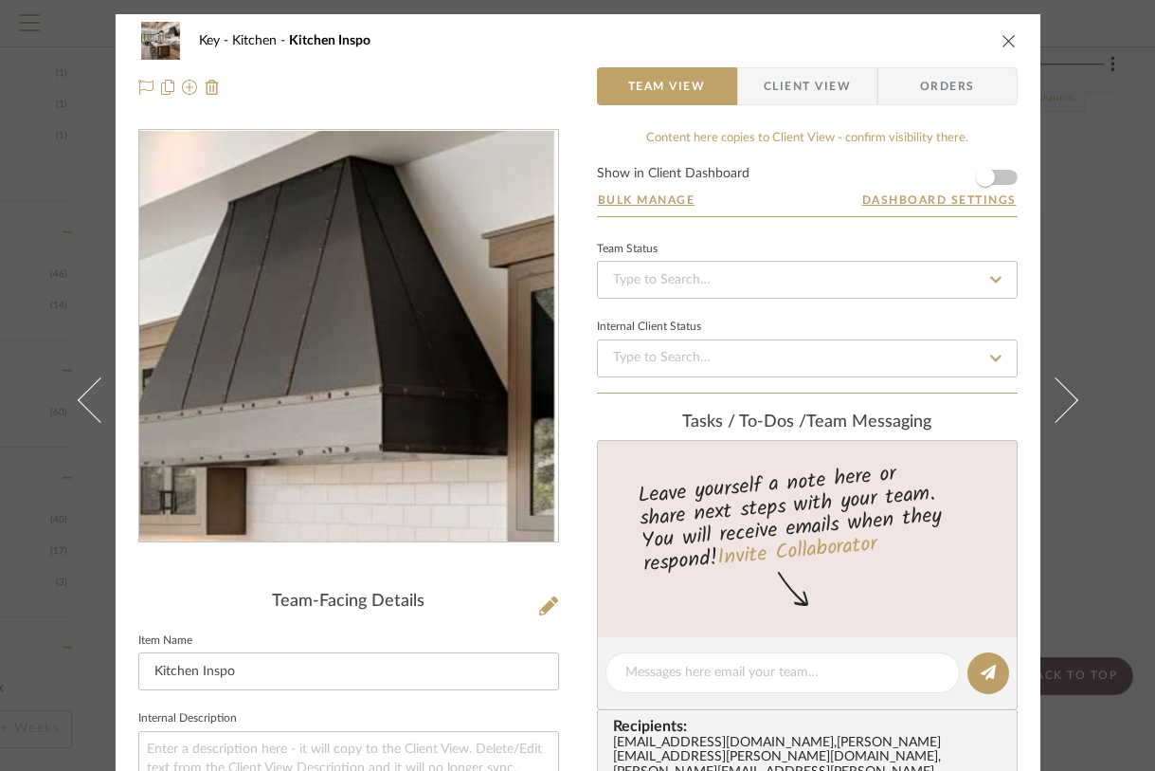
click at [479, 246] on img "0" at bounding box center [348, 336] width 419 height 410
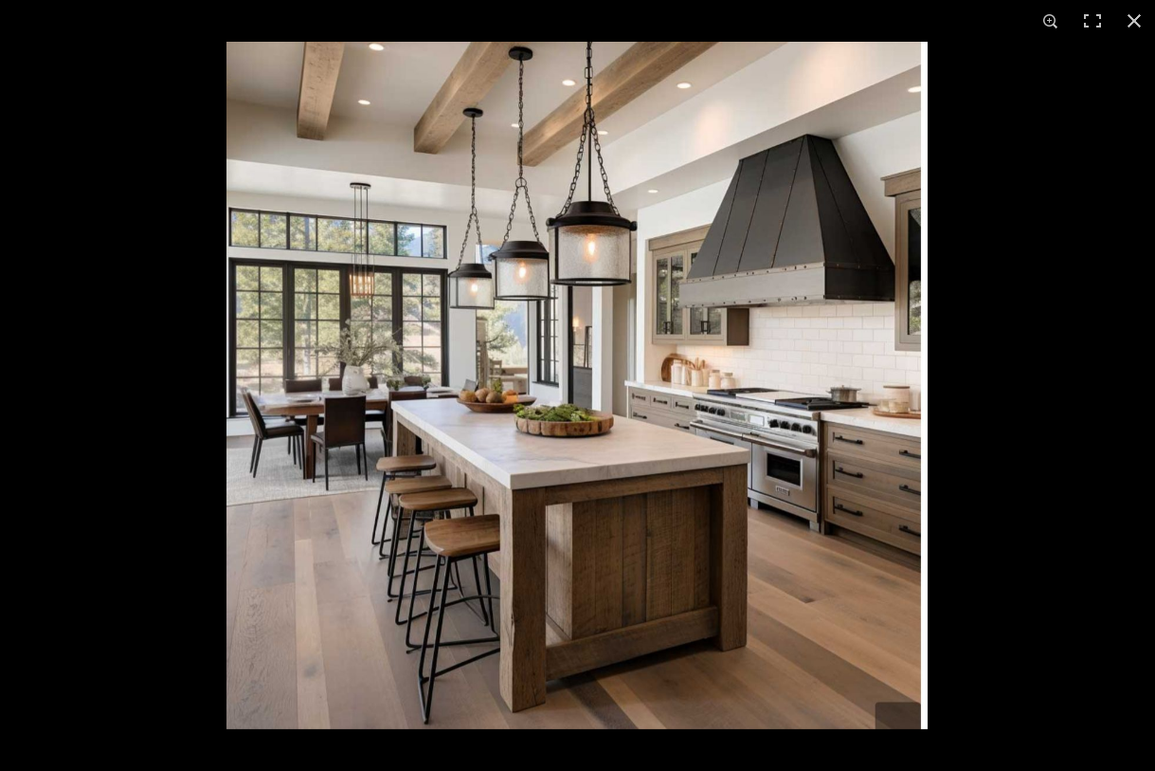
click at [797, 254] on img at bounding box center [577, 385] width 701 height 687
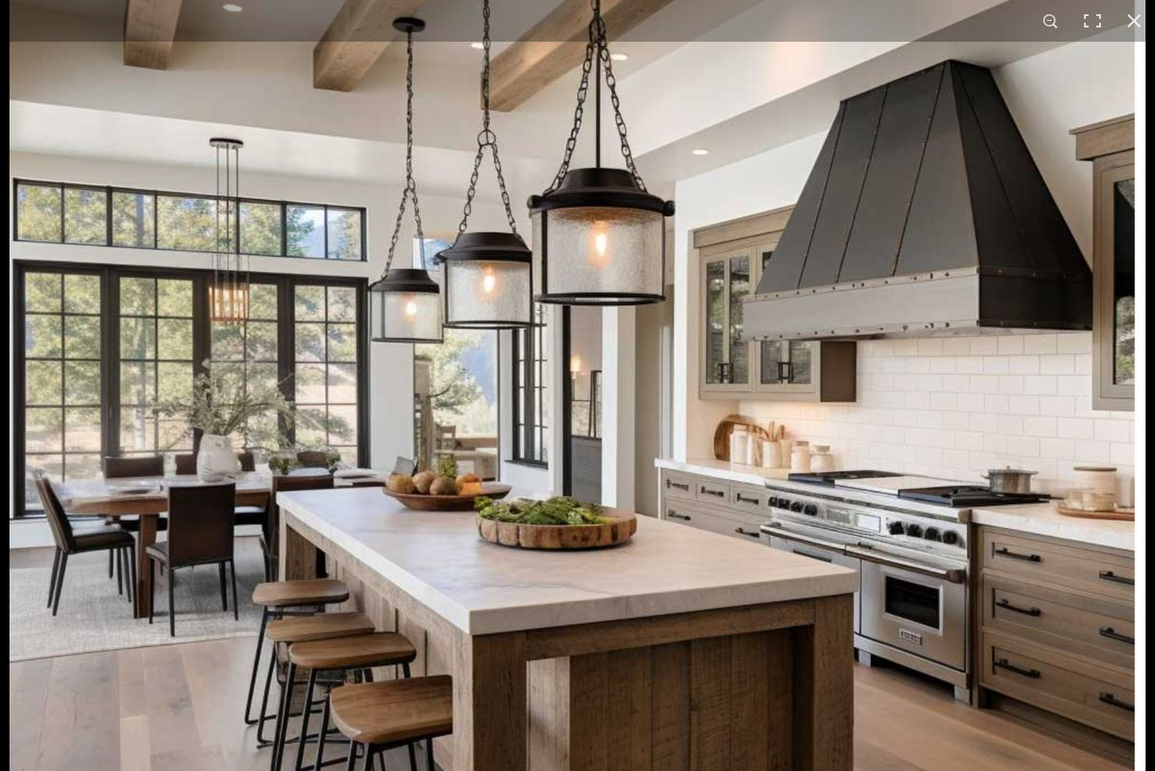
click at [795, 254] on img at bounding box center [577, 466] width 1136 height 1113
